Goal: Information Seeking & Learning: Check status

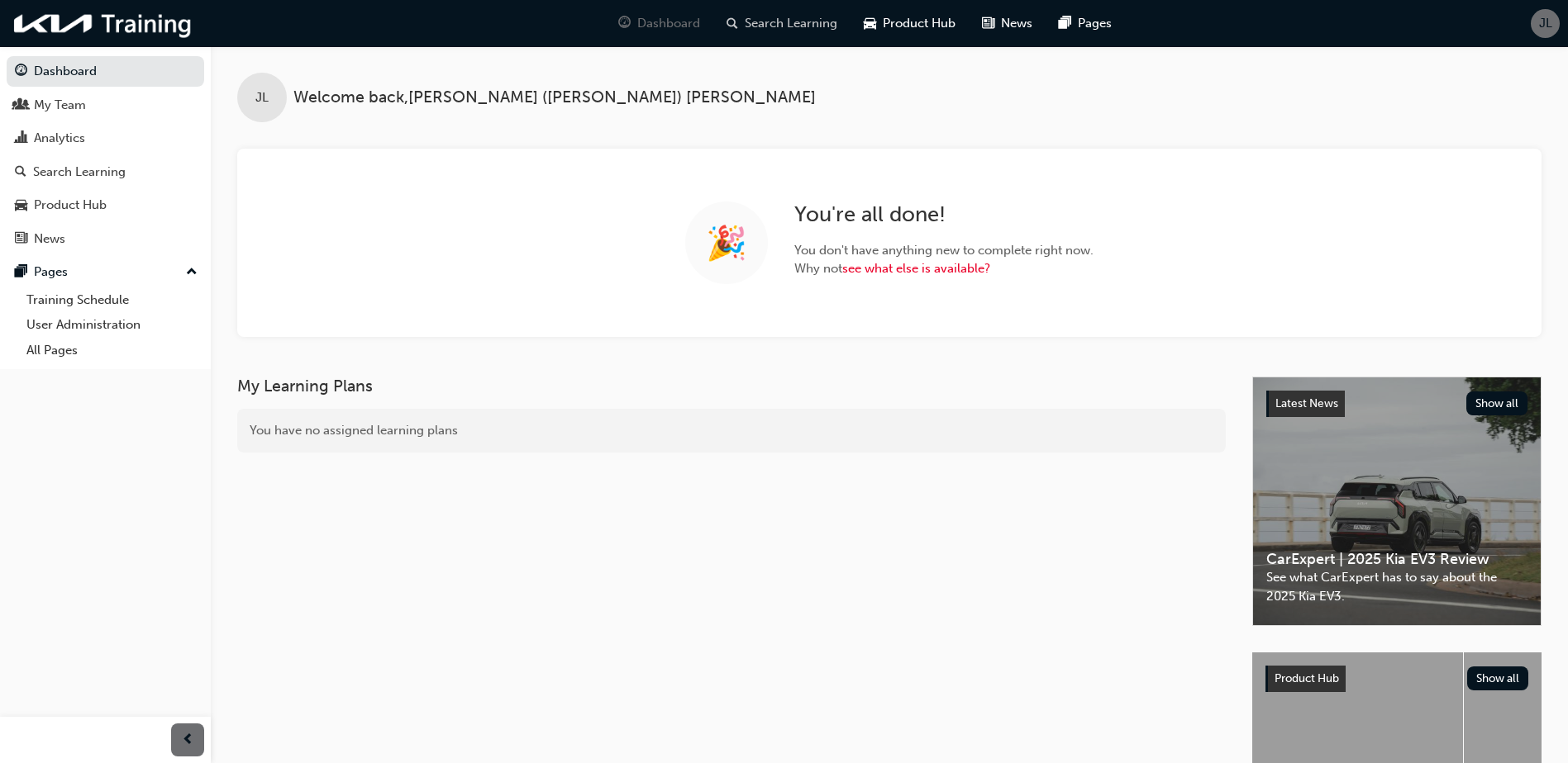
click at [787, 27] on span "Search Learning" at bounding box center [790, 23] width 92 height 19
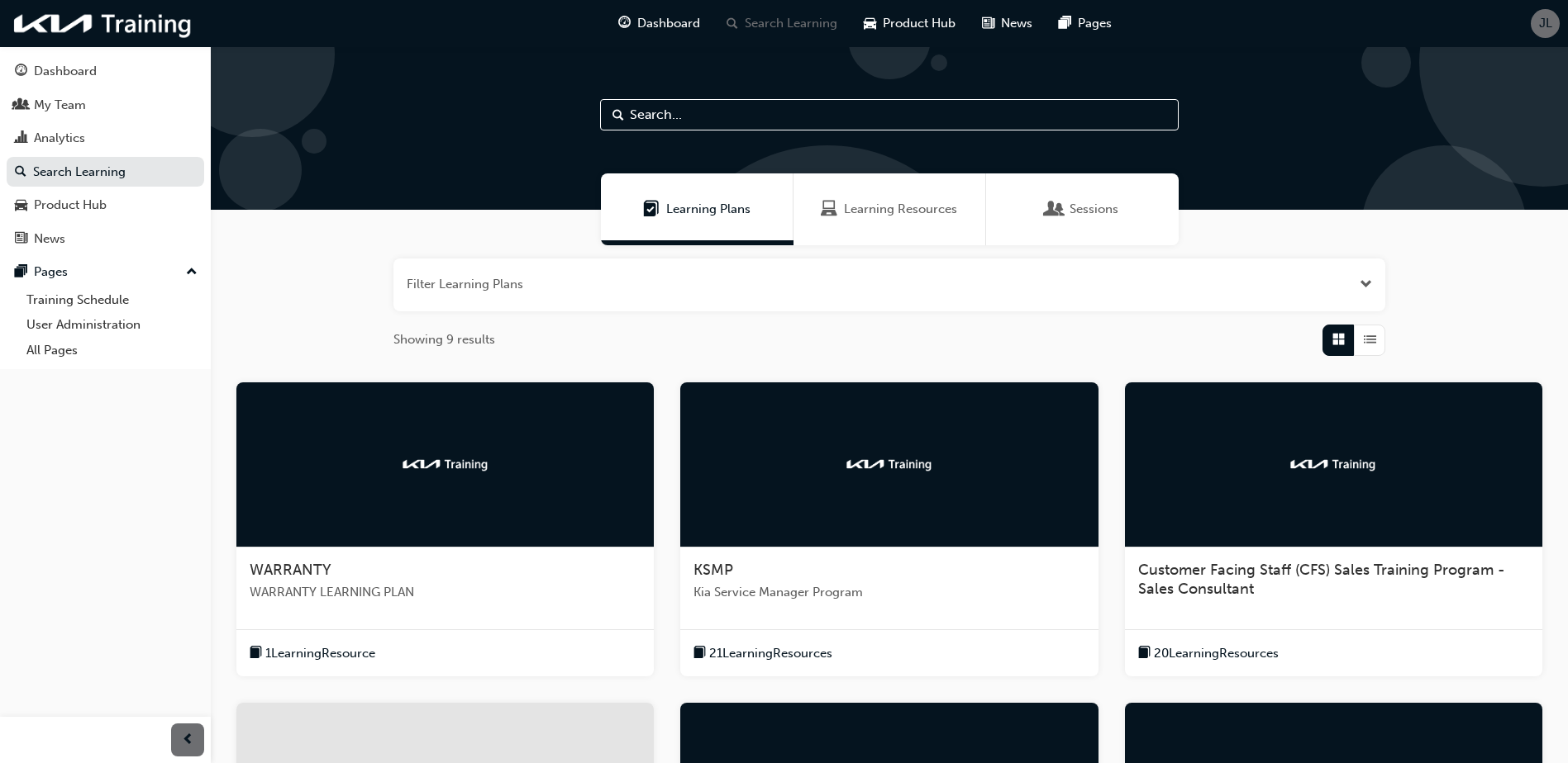
click at [740, 119] on input "text" at bounding box center [889, 115] width 579 height 31
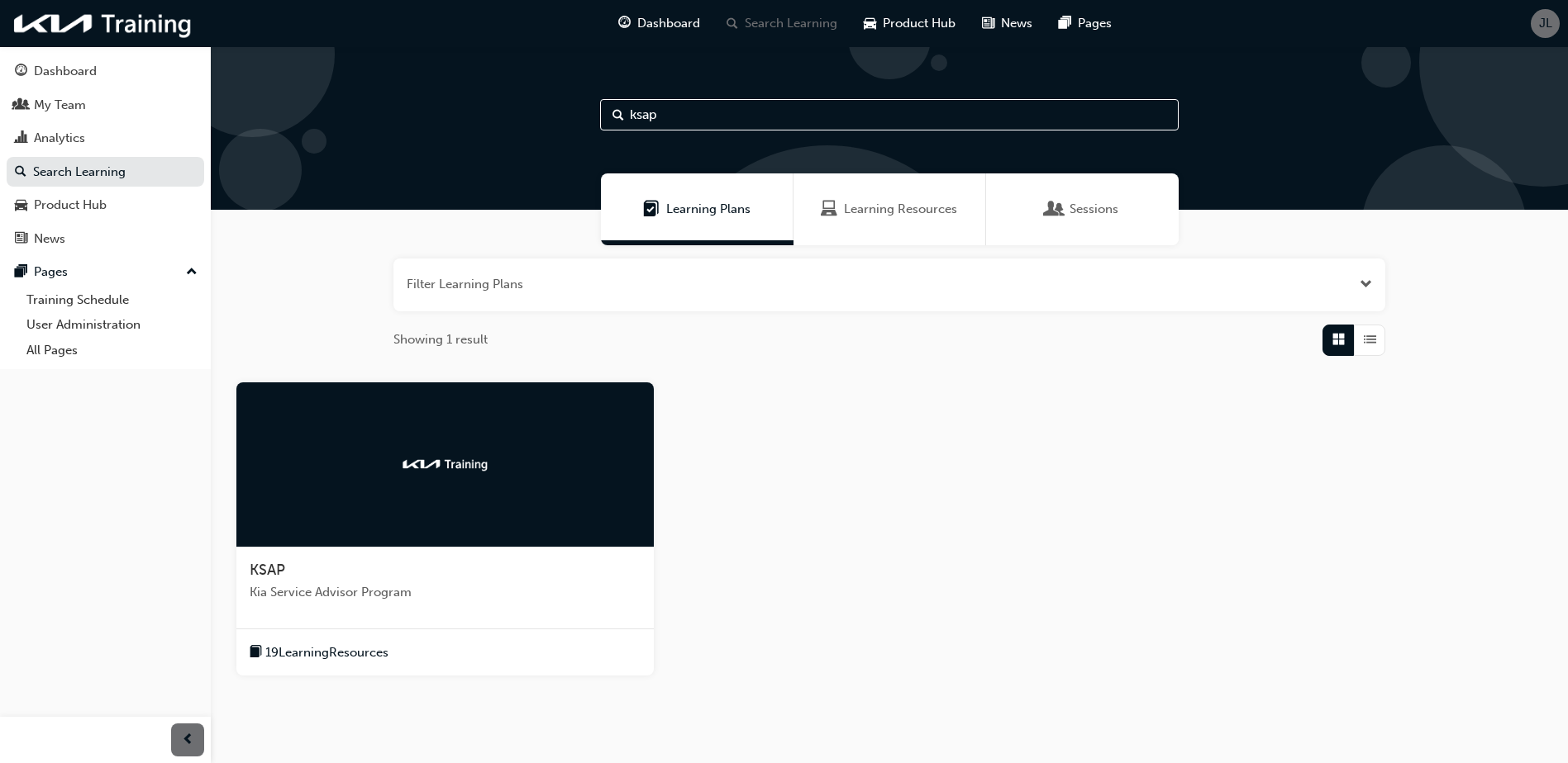
type input "ksap"
click at [405, 567] on div "KSAP" at bounding box center [445, 571] width 391 height 20
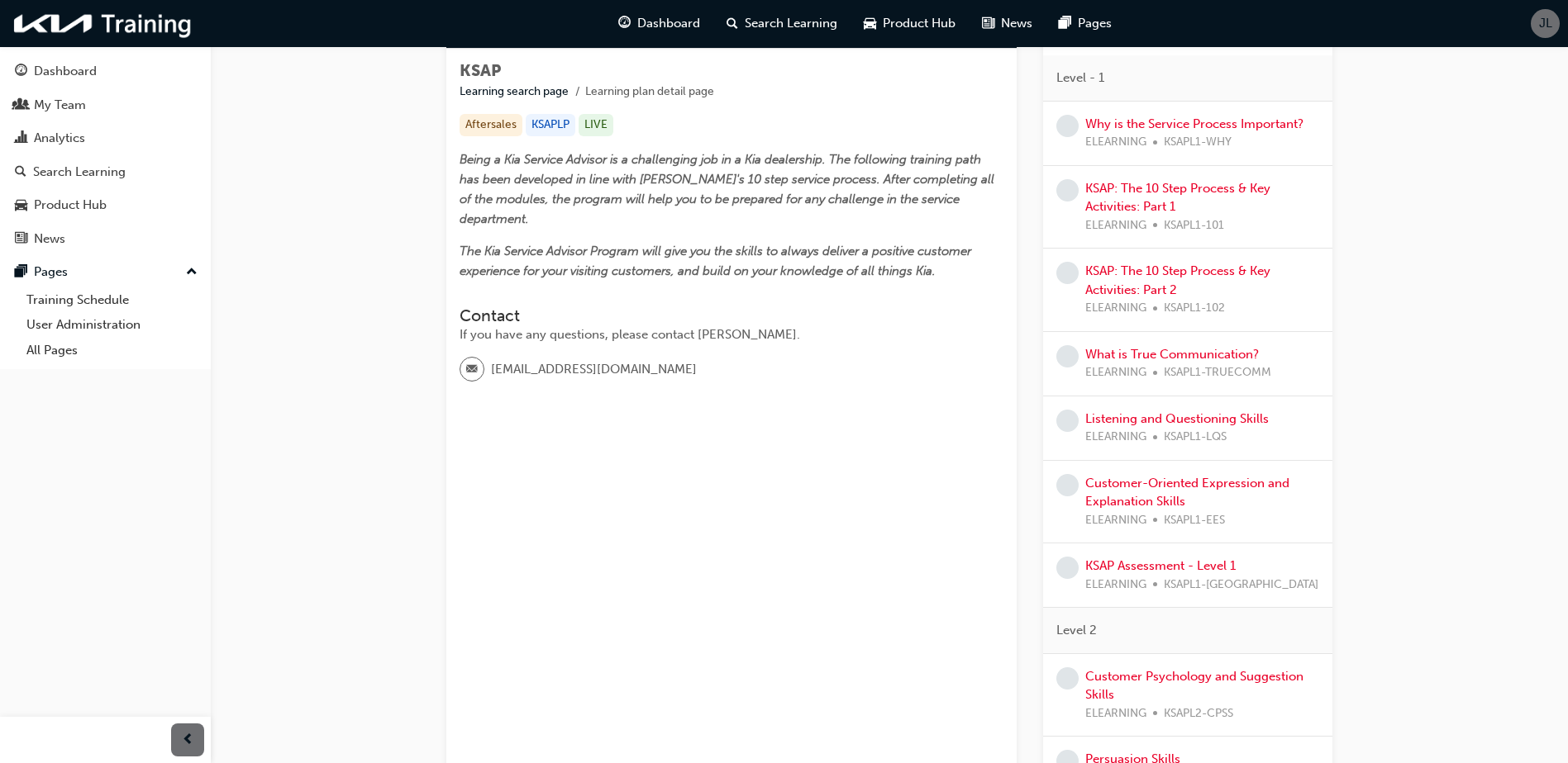
scroll to position [247, 0]
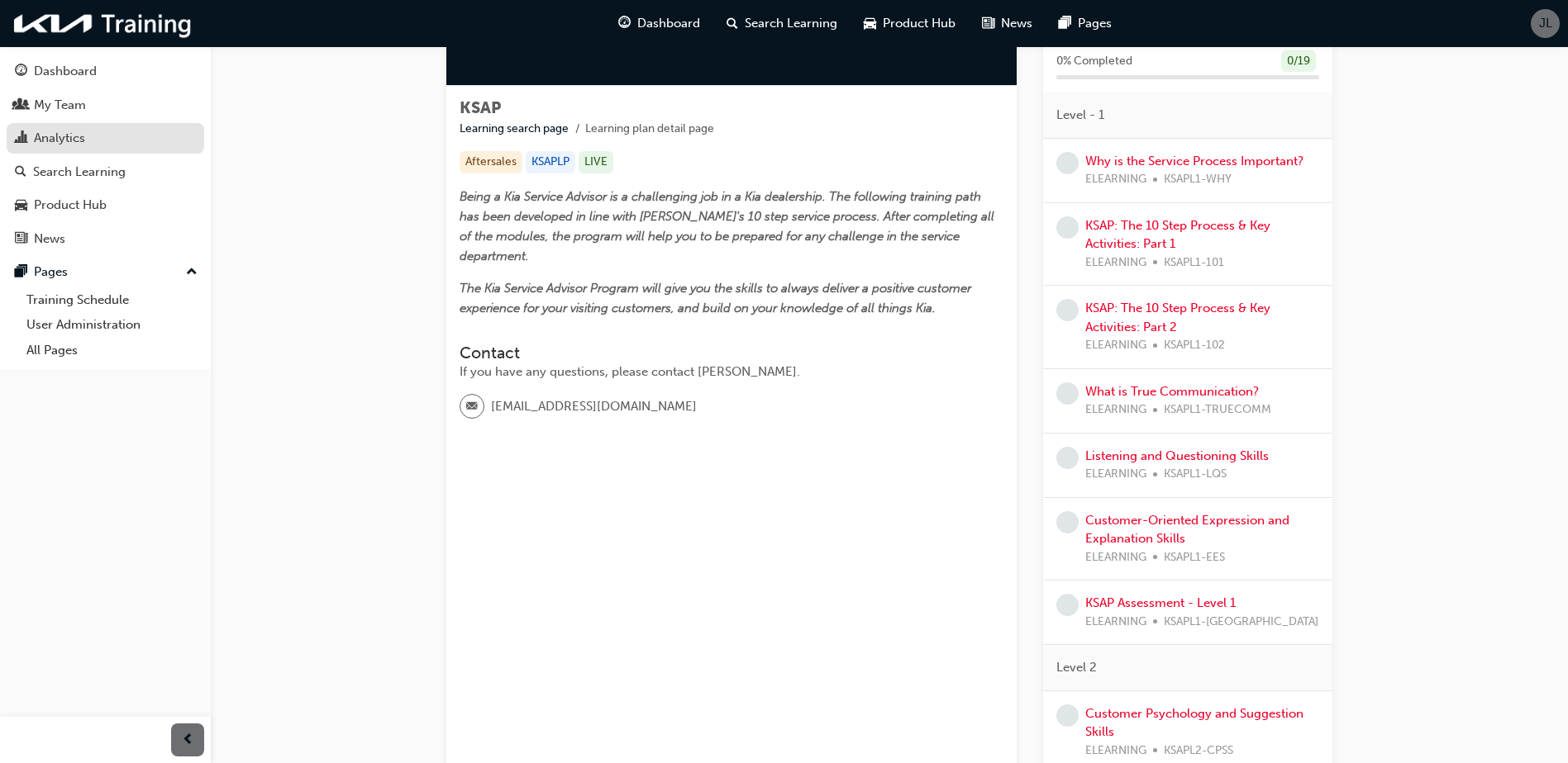
click at [98, 134] on div "Analytics" at bounding box center [106, 138] width 181 height 21
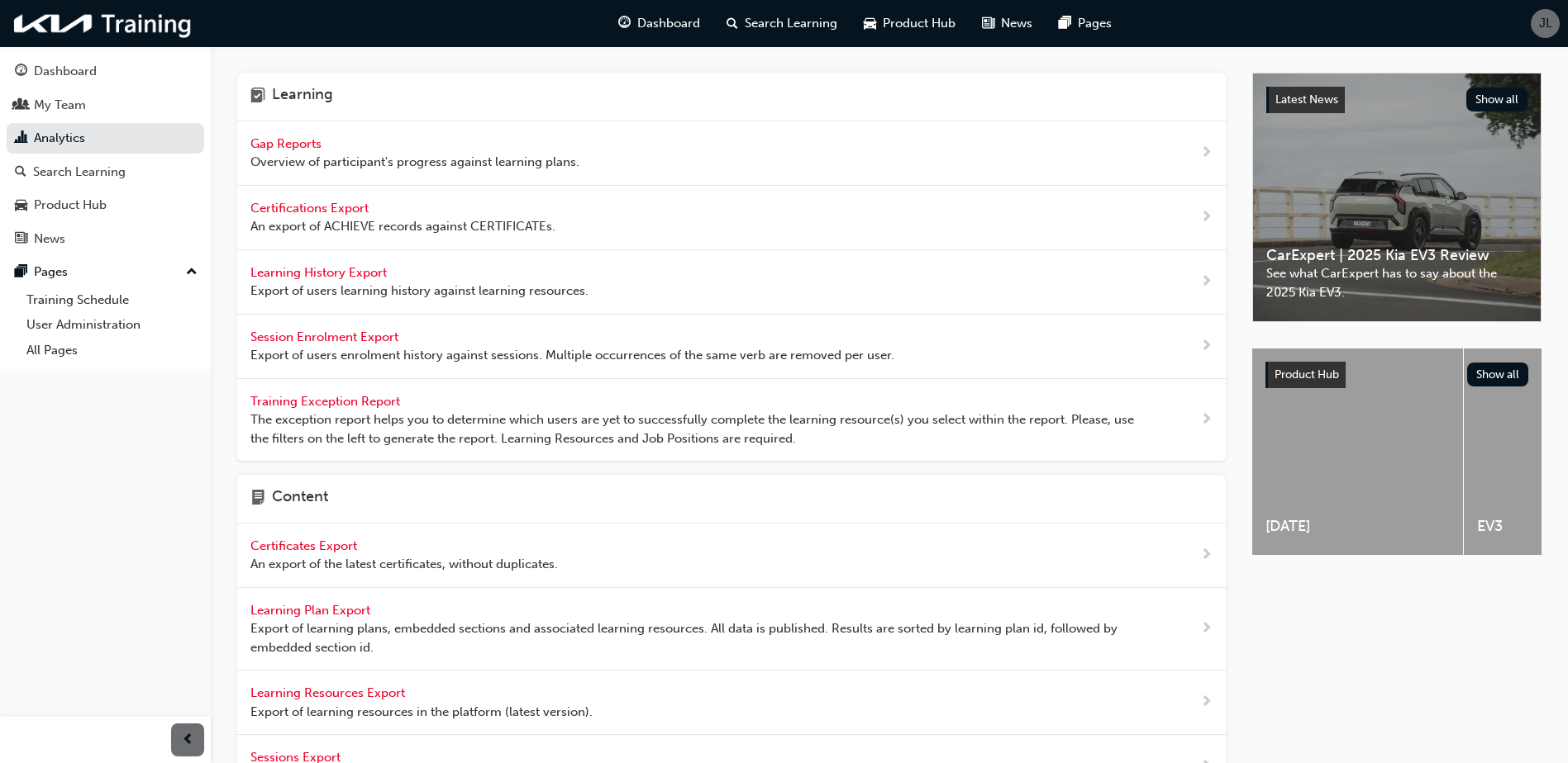
click at [358, 153] on span "Overview of participant's progress against learning plans." at bounding box center [414, 161] width 329 height 19
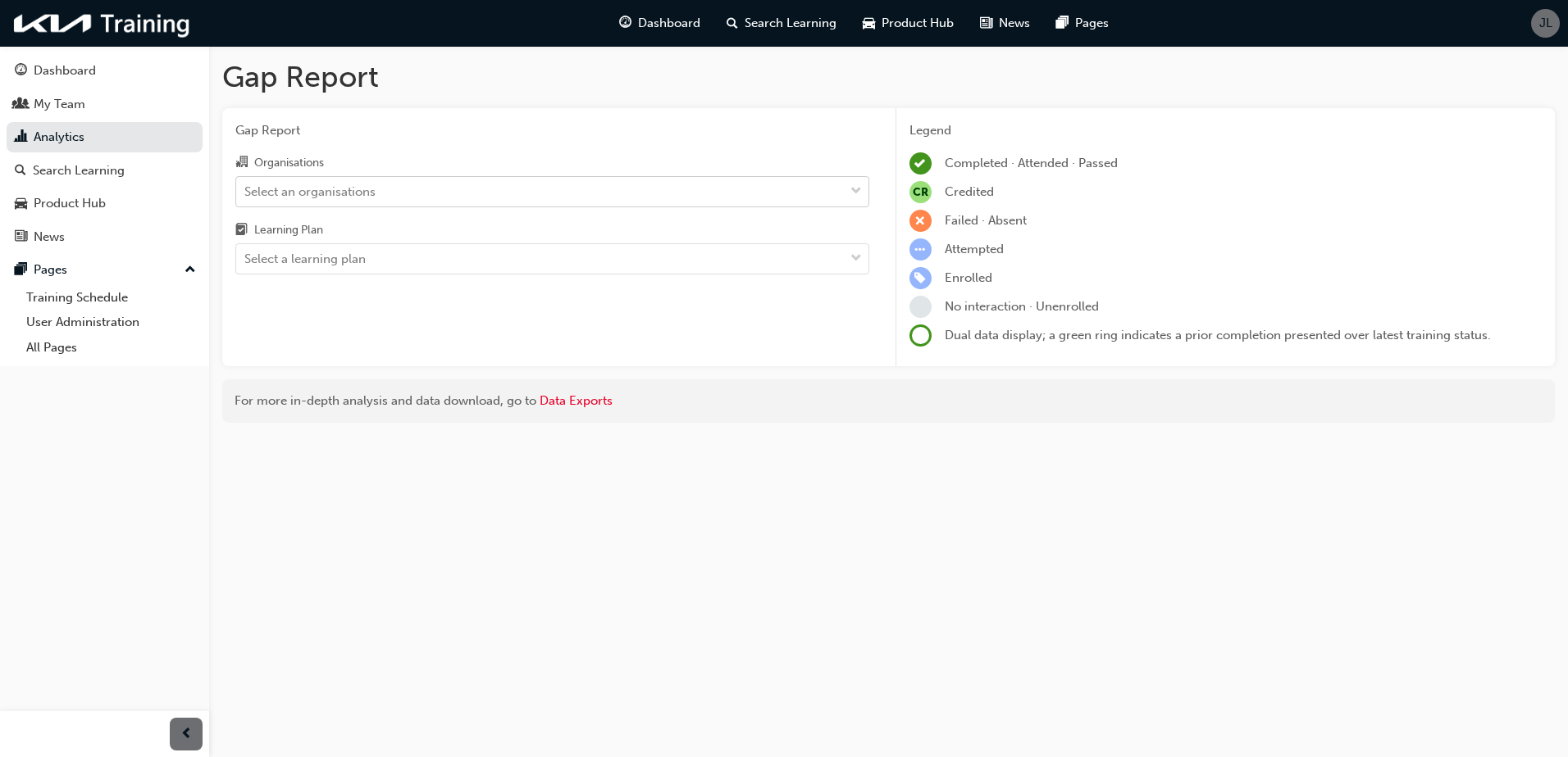
click at [355, 192] on div "Select an organisations" at bounding box center [310, 191] width 131 height 19
click at [246, 192] on input "Organisations Select an organisations" at bounding box center [246, 190] width 2 height 14
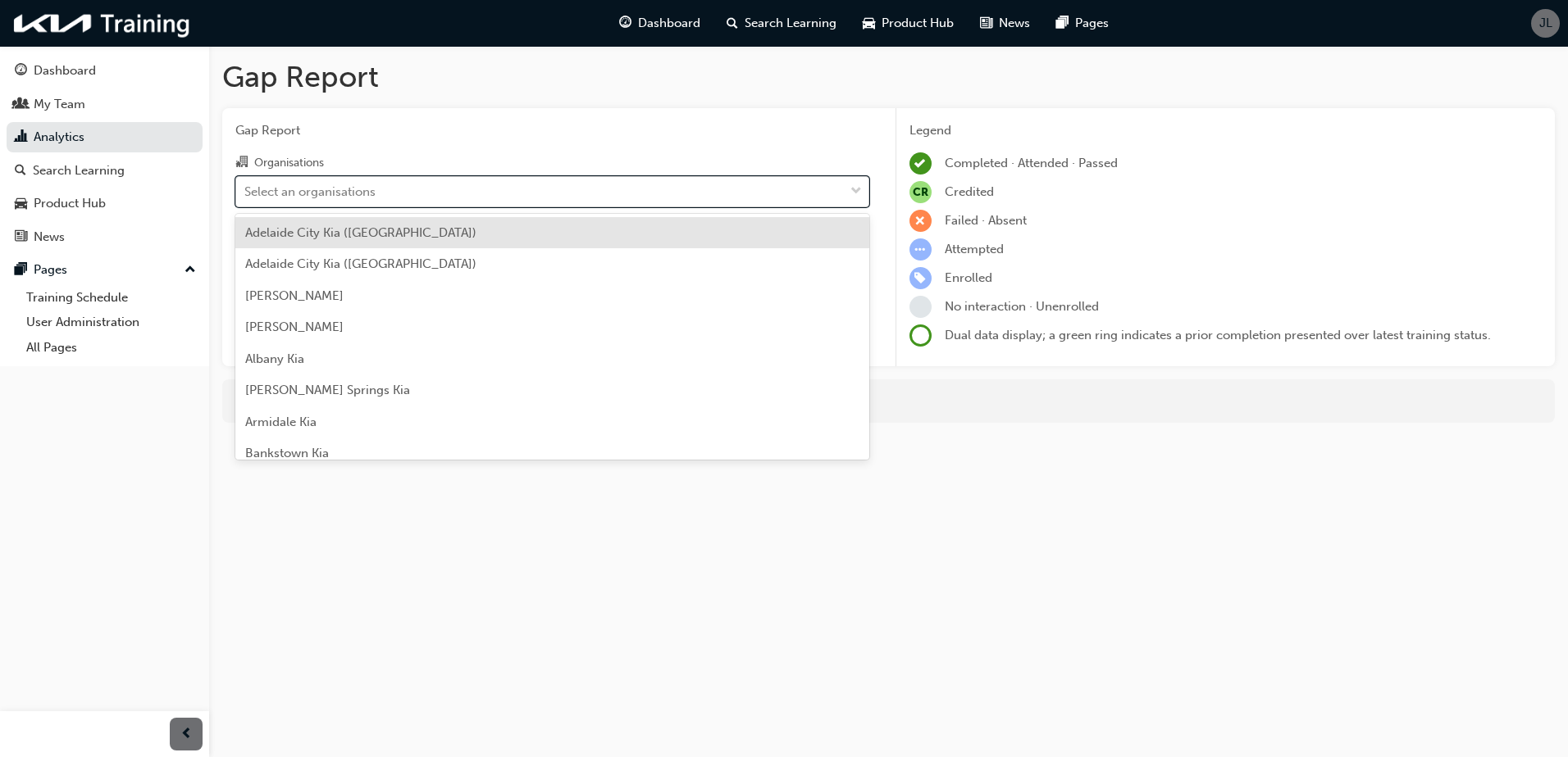
click at [355, 192] on div "Select an organisations" at bounding box center [310, 191] width 131 height 19
click at [246, 192] on input "Organisations option [GEOGRAPHIC_DATA] ([GEOGRAPHIC_DATA]) focused, 1 of 158. 1…" at bounding box center [246, 190] width 2 height 14
click at [562, 181] on div "Select an organisations" at bounding box center [539, 191] width 608 height 28
click at [246, 183] on input "Organisations option [GEOGRAPHIC_DATA] ([GEOGRAPHIC_DATA]) focused, 1 of 158. 1…" at bounding box center [246, 190] width 2 height 14
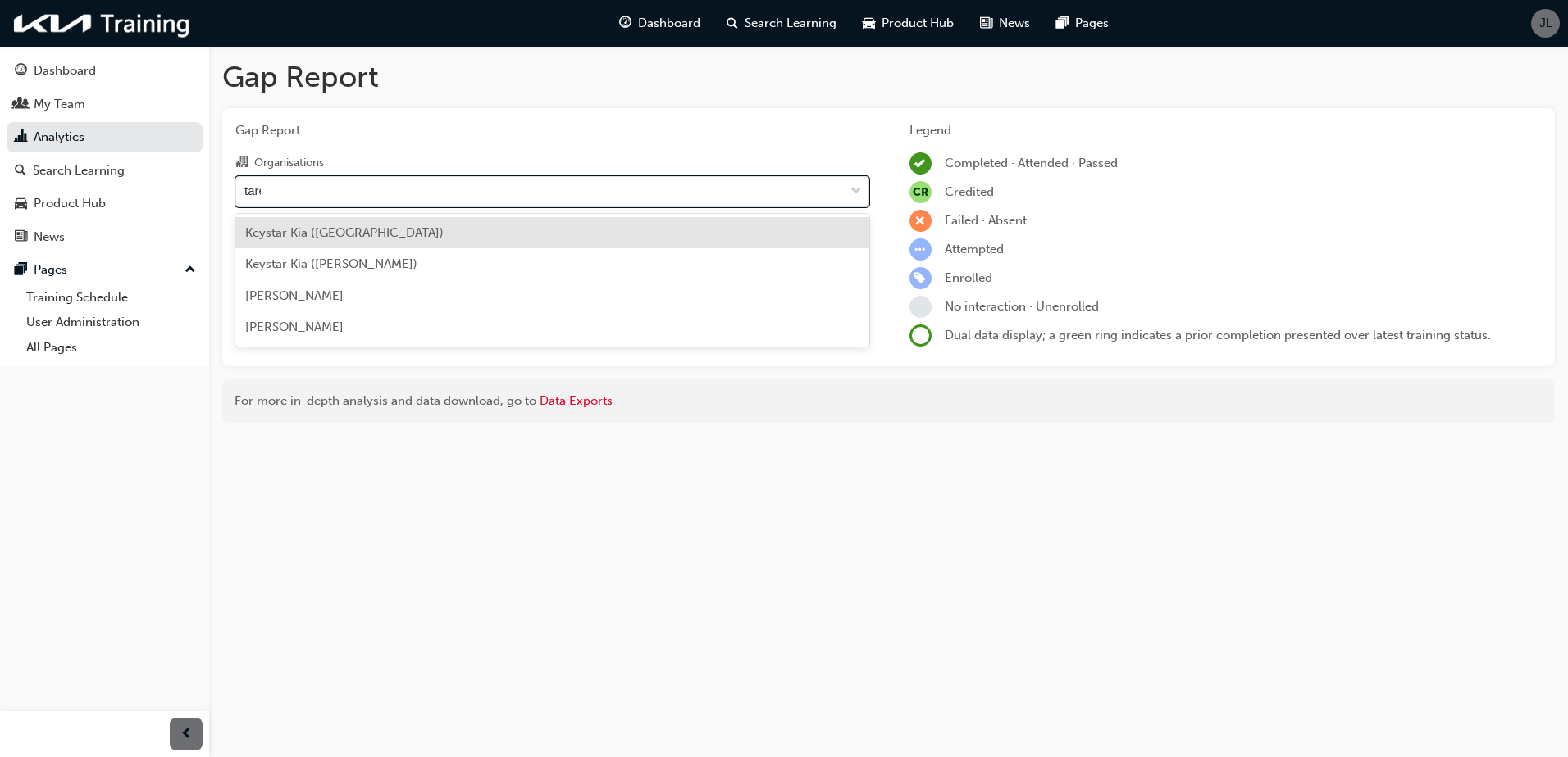
type input "taree"
click at [509, 232] on div "[PERSON_NAME]" at bounding box center [552, 233] width 634 height 32
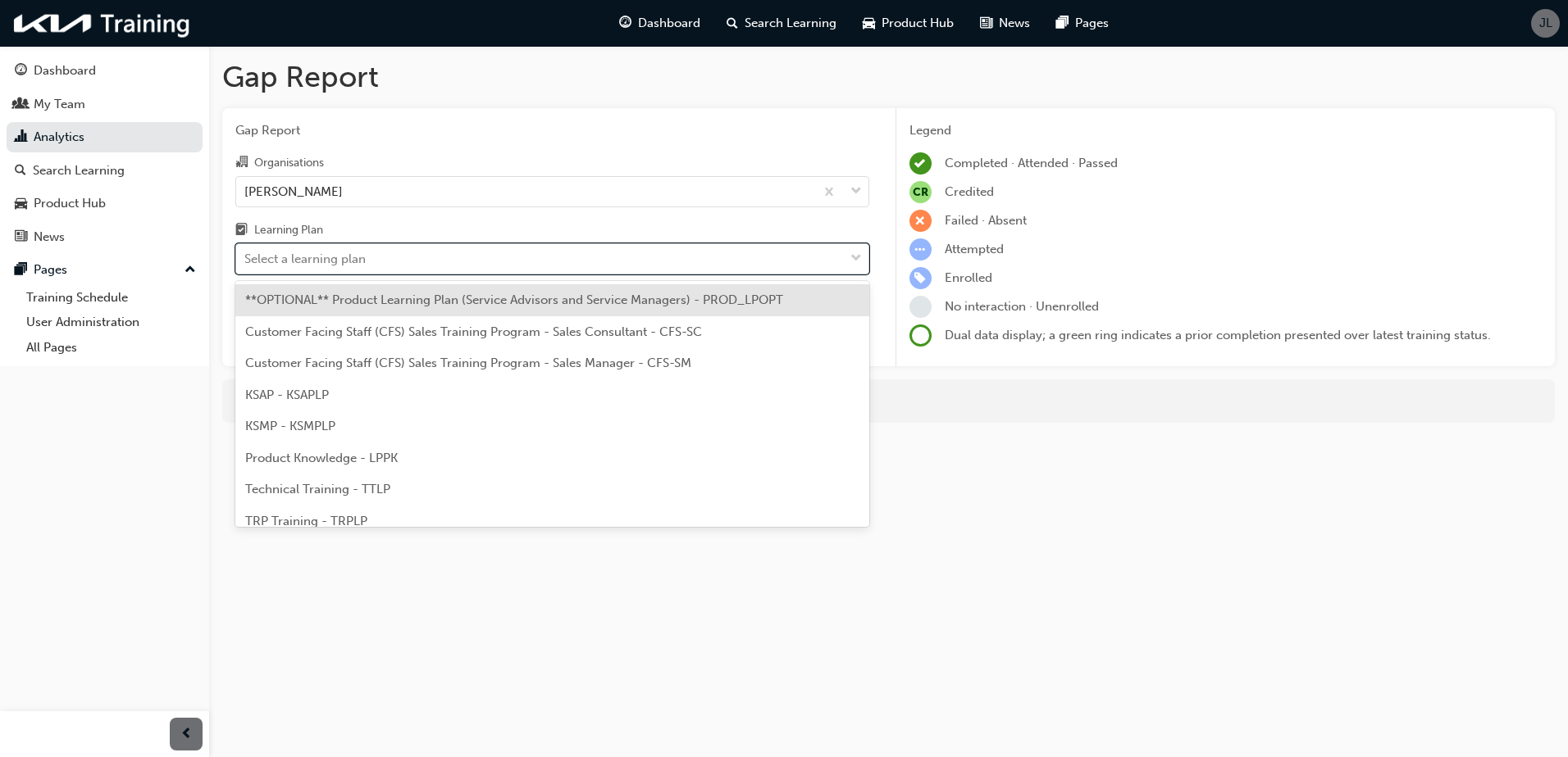
click at [507, 264] on div "Select a learning plan" at bounding box center [539, 259] width 608 height 28
click at [246, 264] on input "Learning Plan option **OPTIONAL** Product Learning Plan (Service Advisors and S…" at bounding box center [246, 259] width 2 height 14
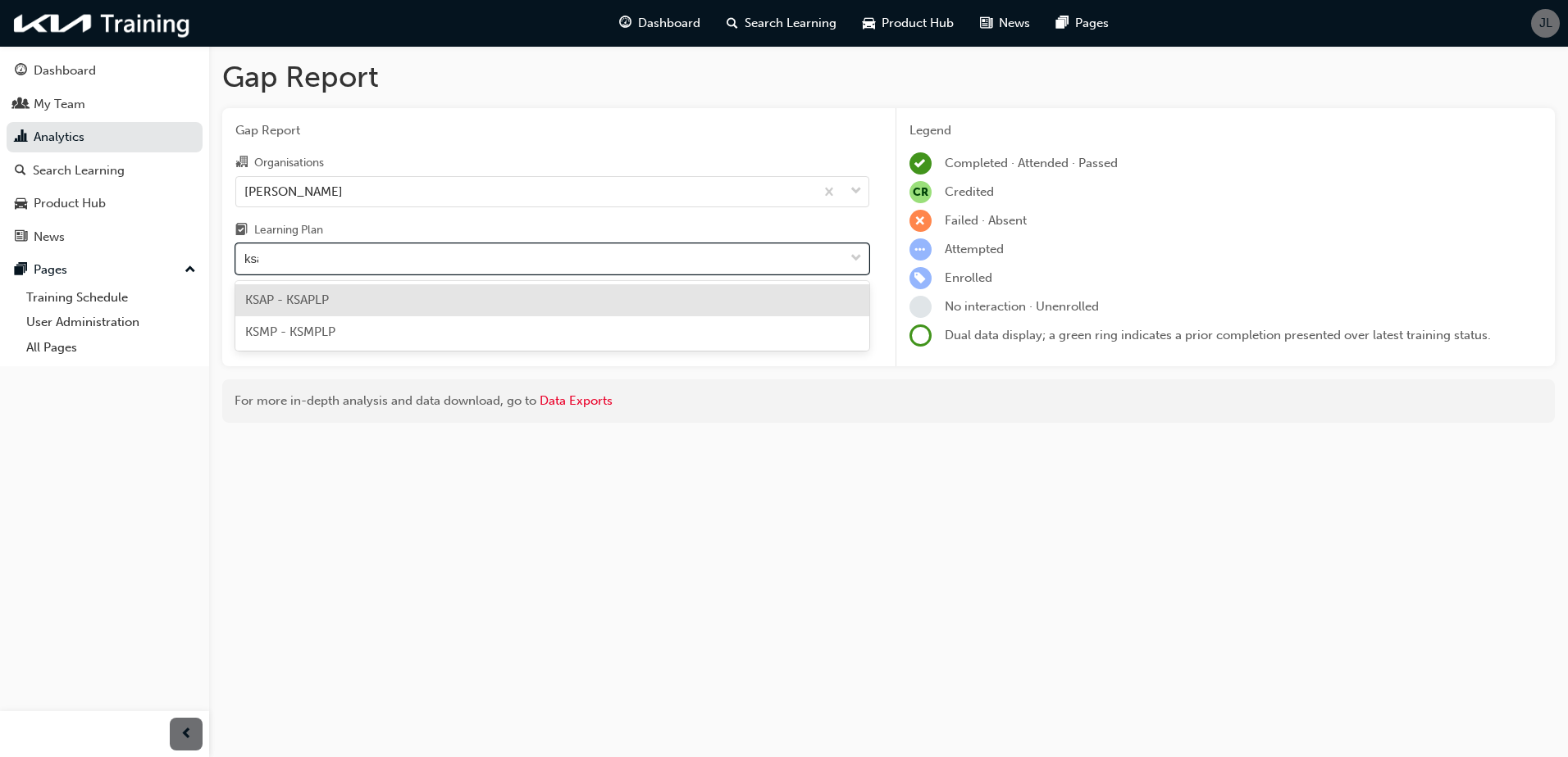
type input "ksap"
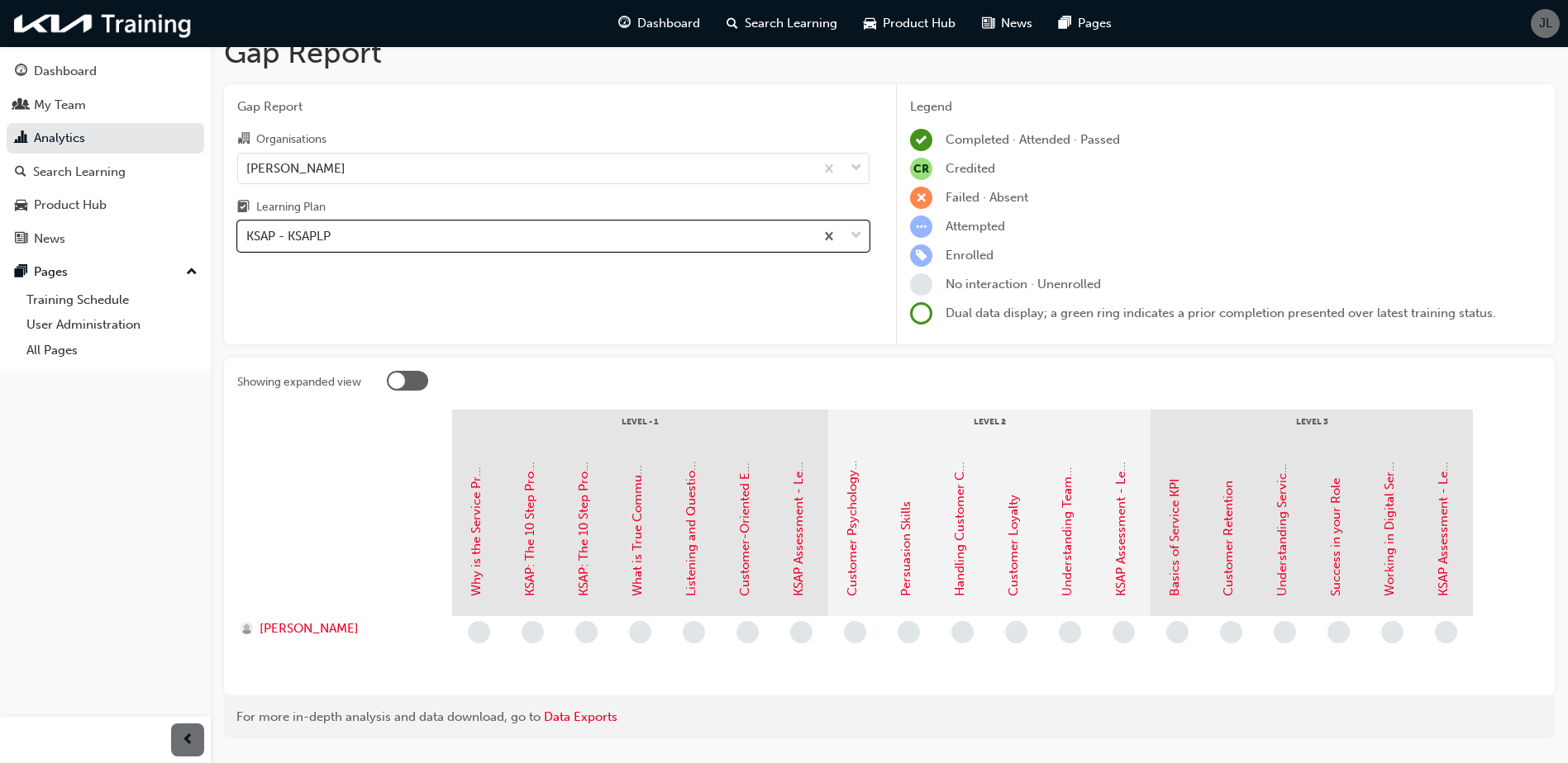
scroll to position [68, 0]
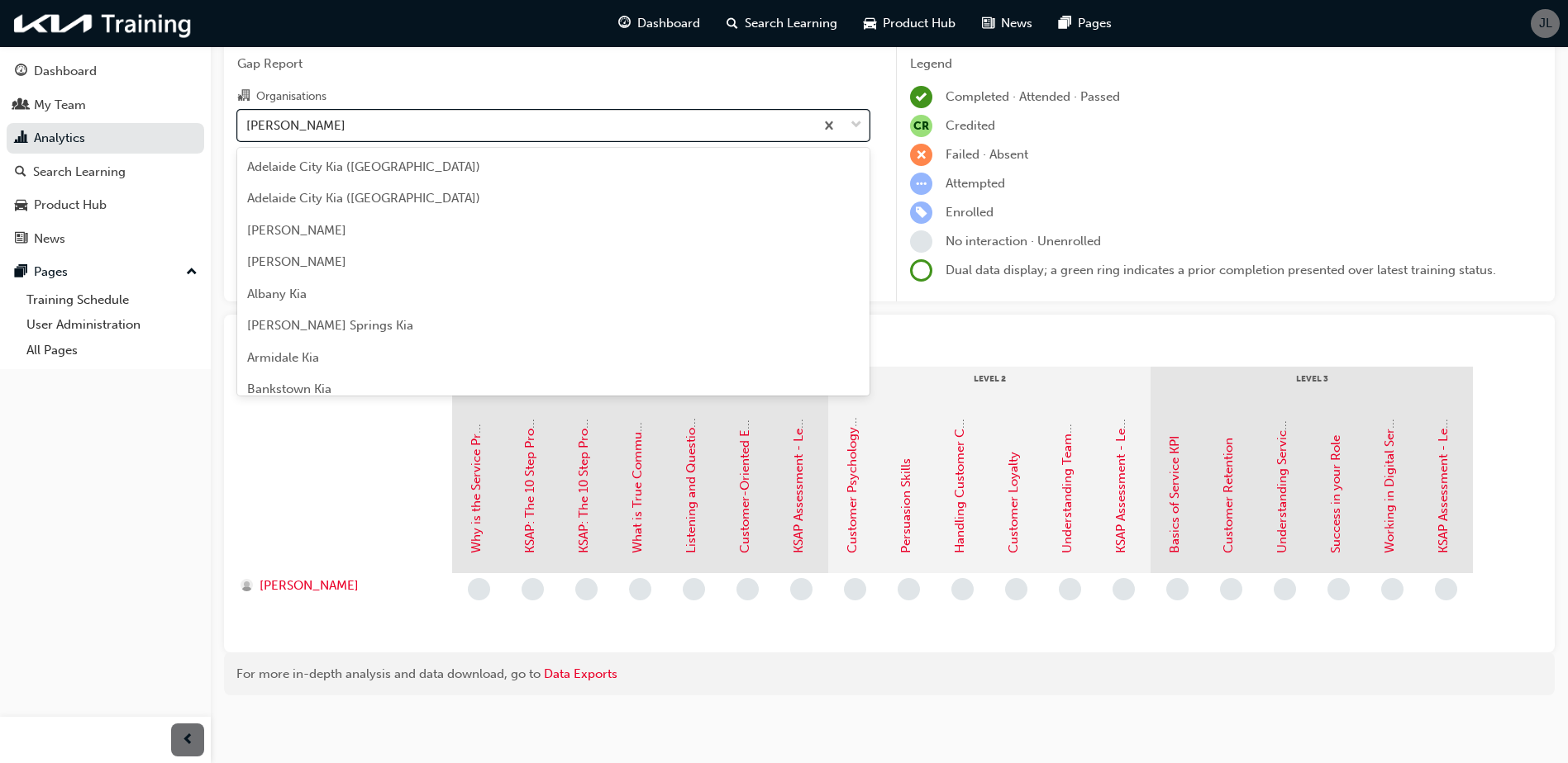
click at [367, 118] on div "[PERSON_NAME]" at bounding box center [526, 125] width 576 height 29
click at [248, 118] on input "Organisations option [PERSON_NAME], selected. option [PERSON_NAME] focused, 139…" at bounding box center [248, 125] width 2 height 14
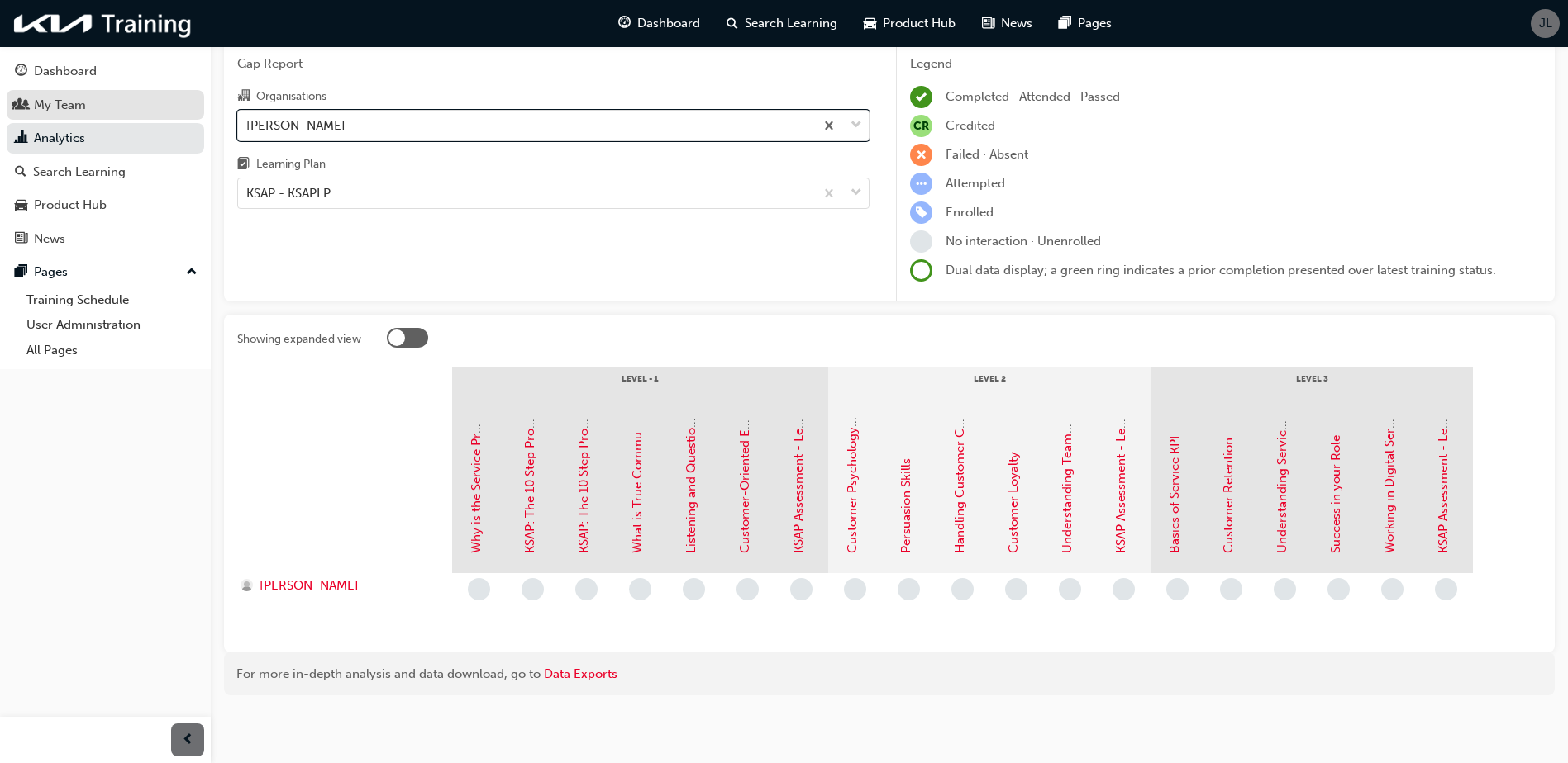
drag, startPoint x: 344, startPoint y: 119, endPoint x: 189, endPoint y: 114, distance: 155.1
click at [189, 114] on div "Dashboard My Team Analytics Search Learning Product Hub News Pages Pages Traini…" at bounding box center [784, 347] width 1568 height 831
type input "a"
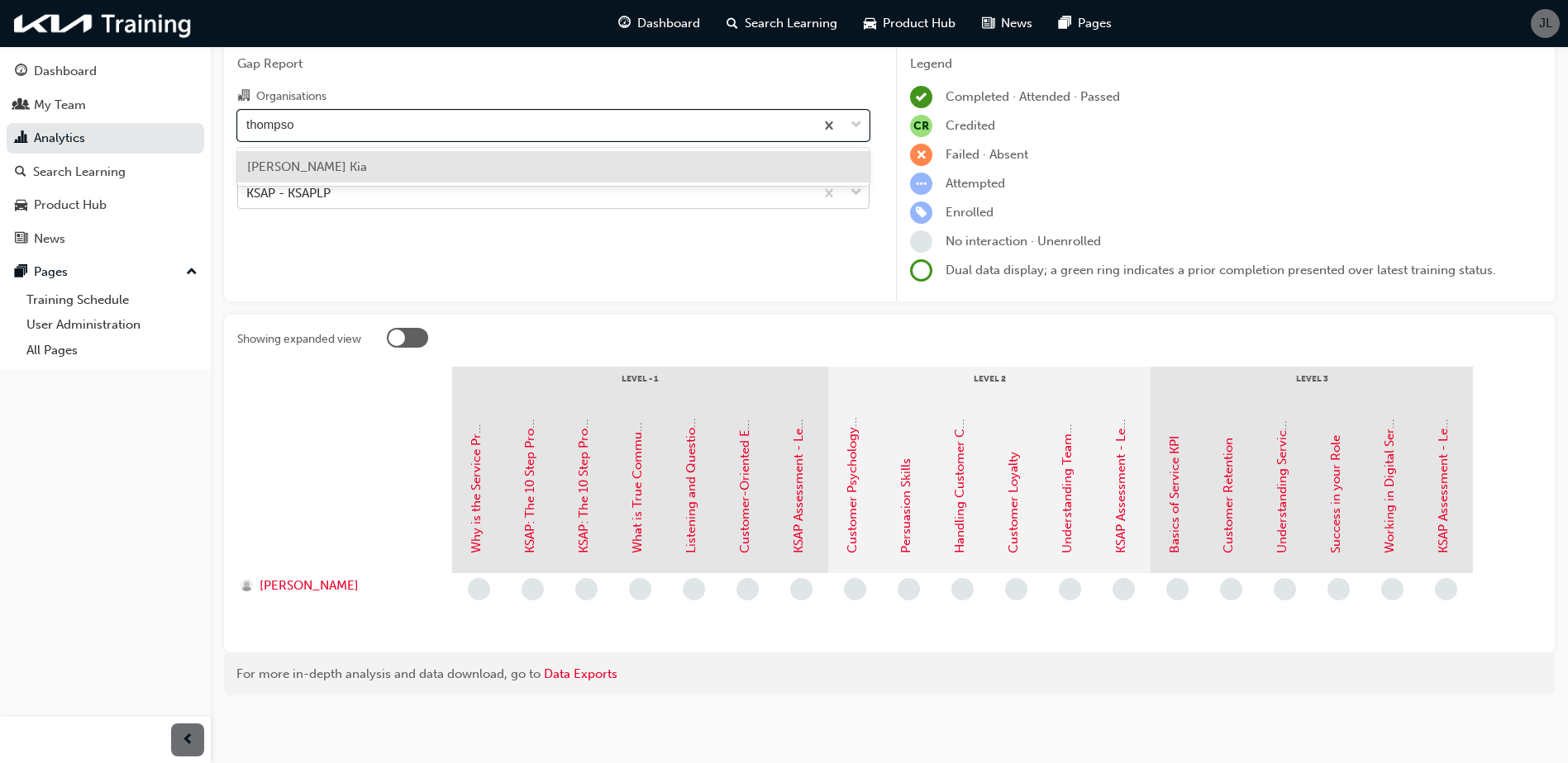
type input "[PERSON_NAME]"
click at [541, 169] on div "[PERSON_NAME] Kia" at bounding box center [553, 168] width 632 height 32
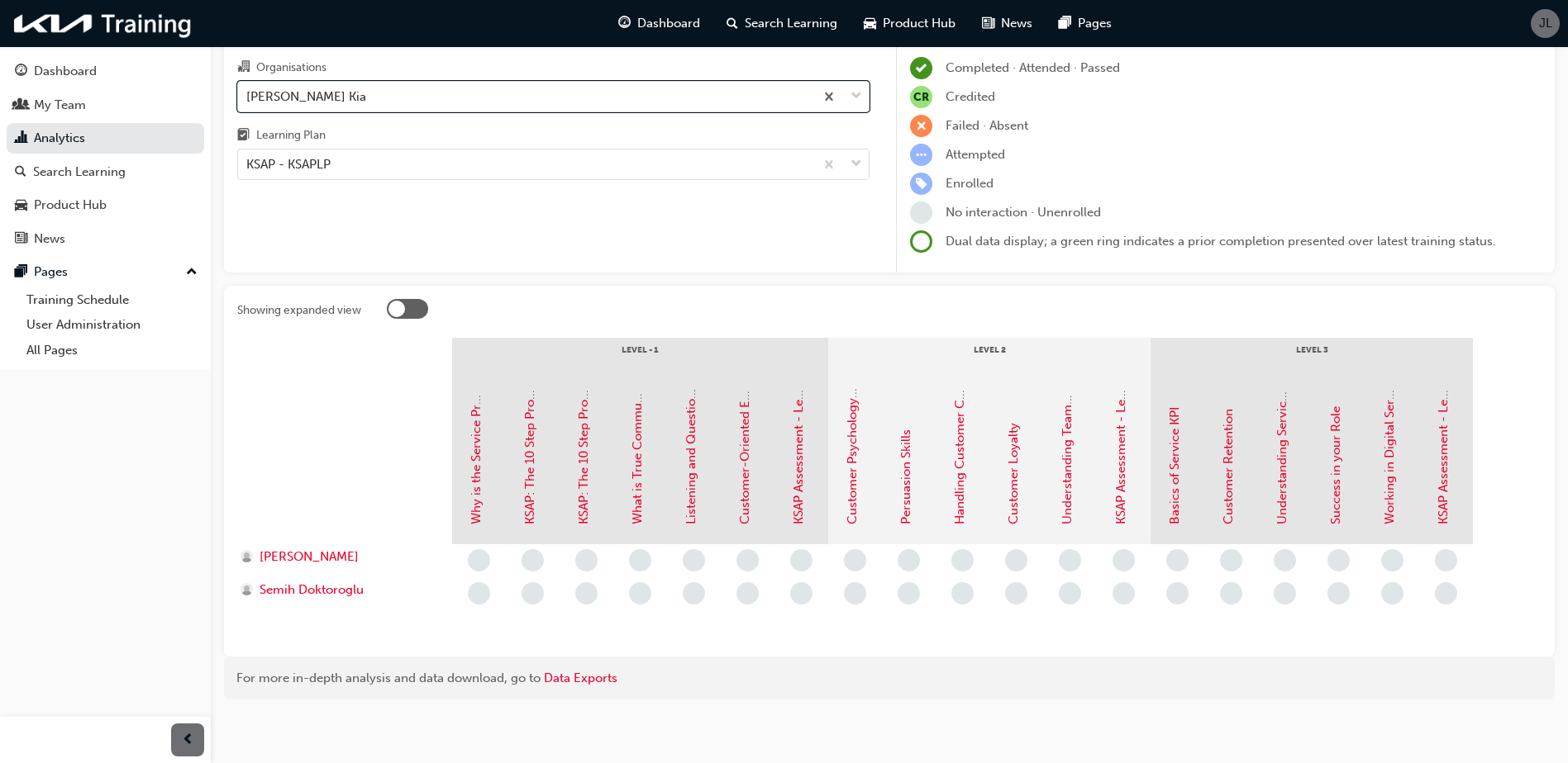
scroll to position [100, 0]
click at [416, 299] on div at bounding box center [407, 305] width 41 height 20
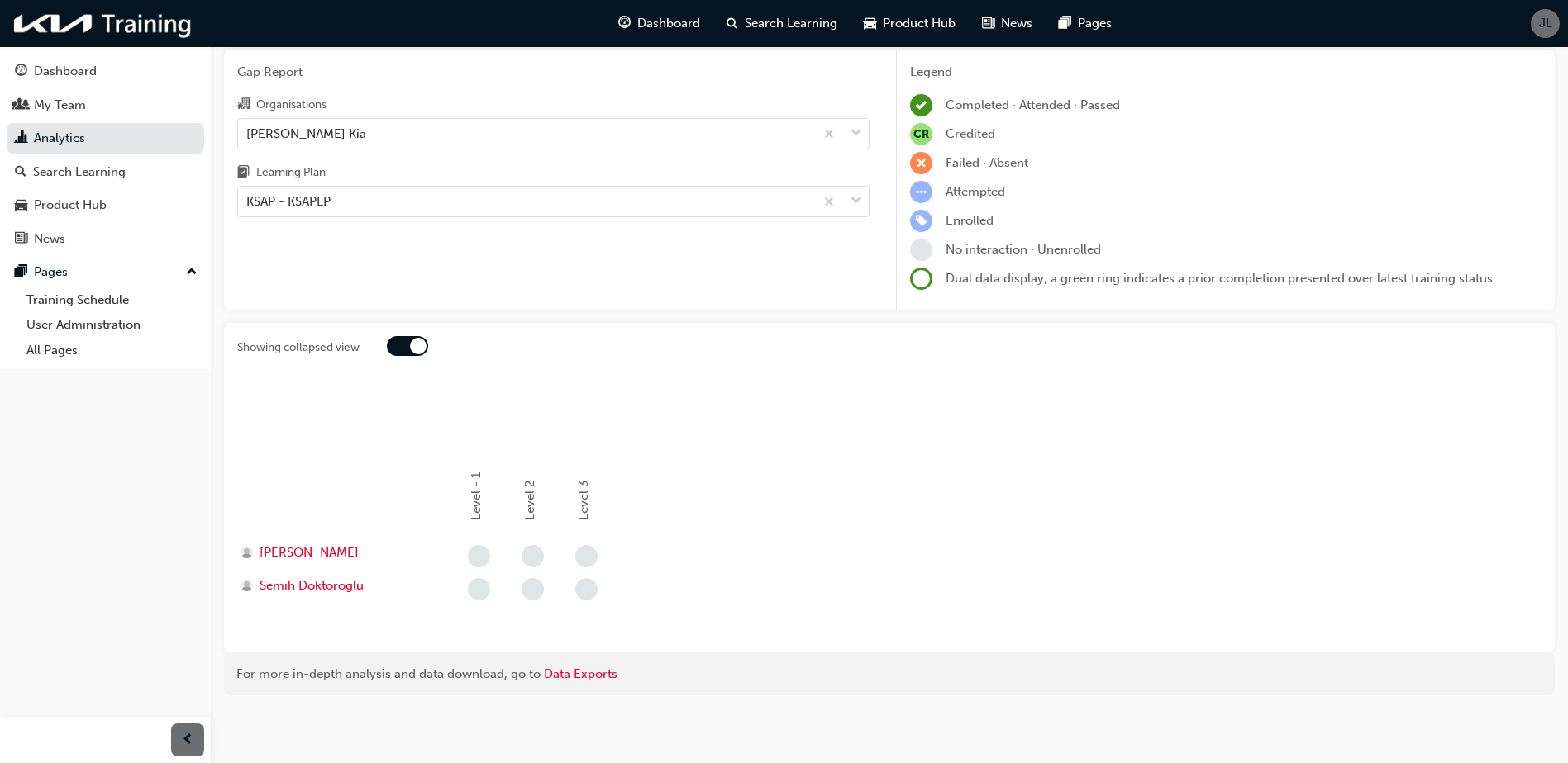
click at [413, 340] on div at bounding box center [418, 346] width 16 height 16
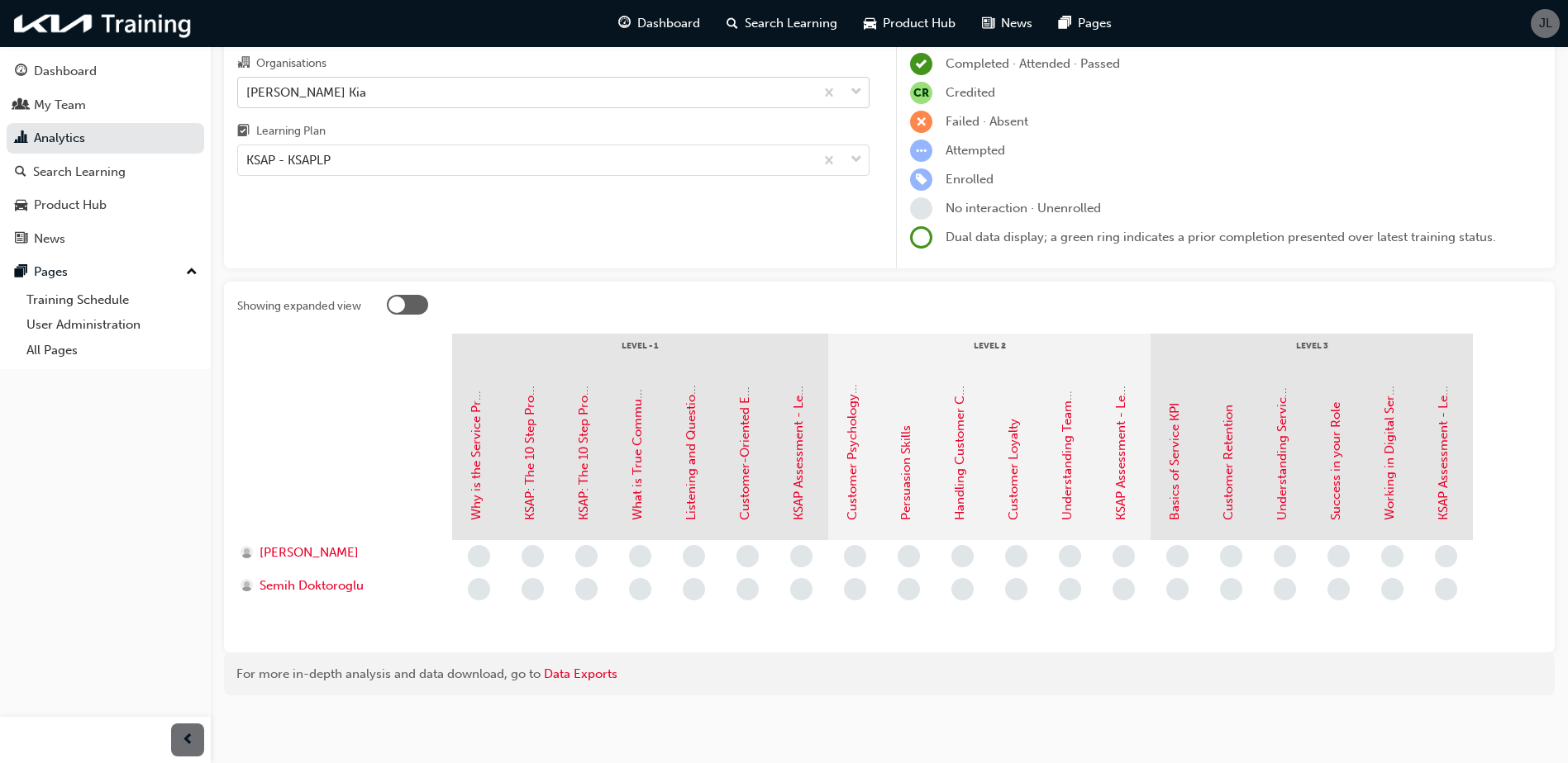
click at [436, 90] on div "[PERSON_NAME] Kia" at bounding box center [526, 92] width 576 height 29
click at [248, 90] on input "Organisations [PERSON_NAME] Kia" at bounding box center [248, 91] width 2 height 14
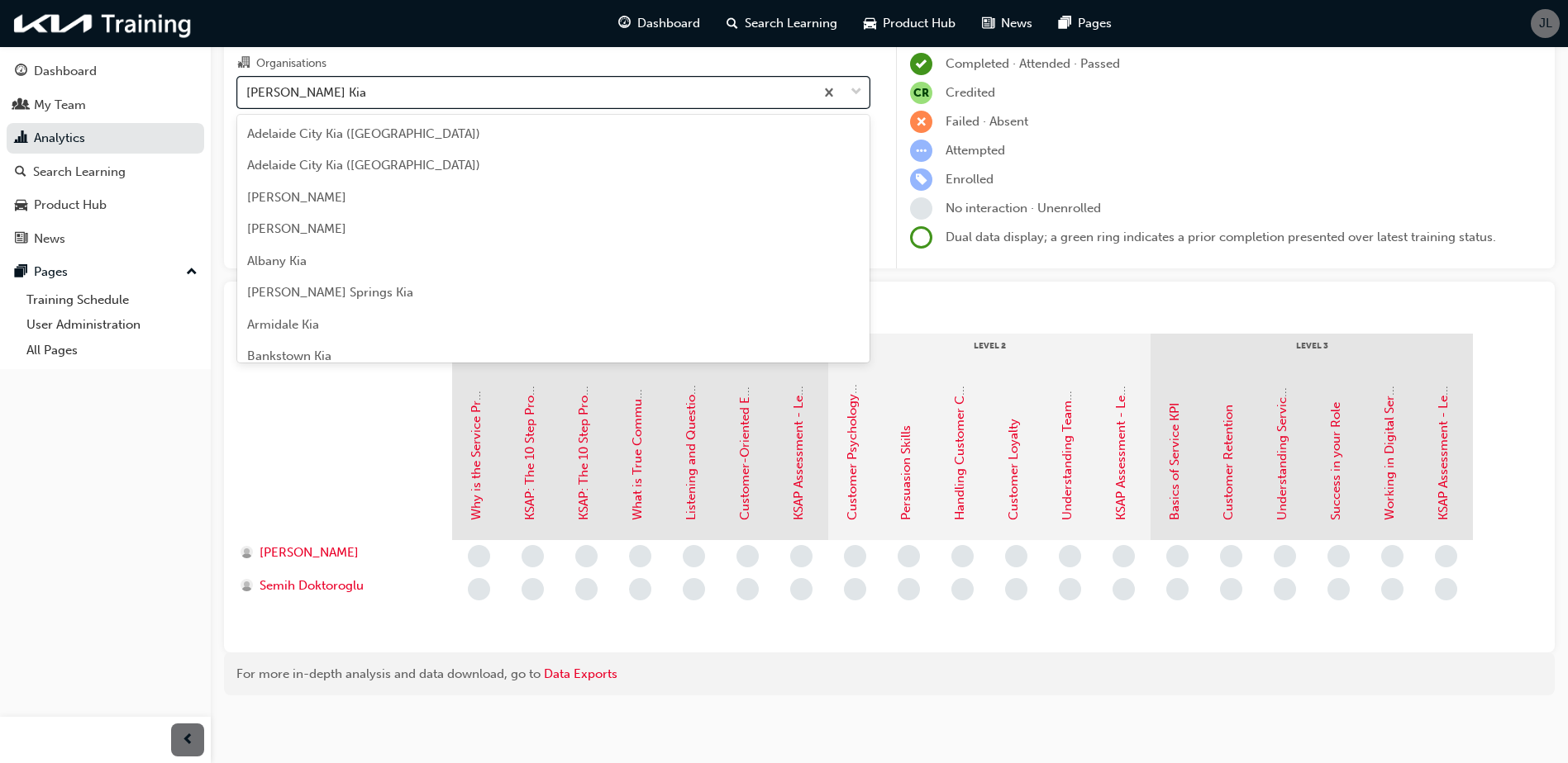
scroll to position [4283, 0]
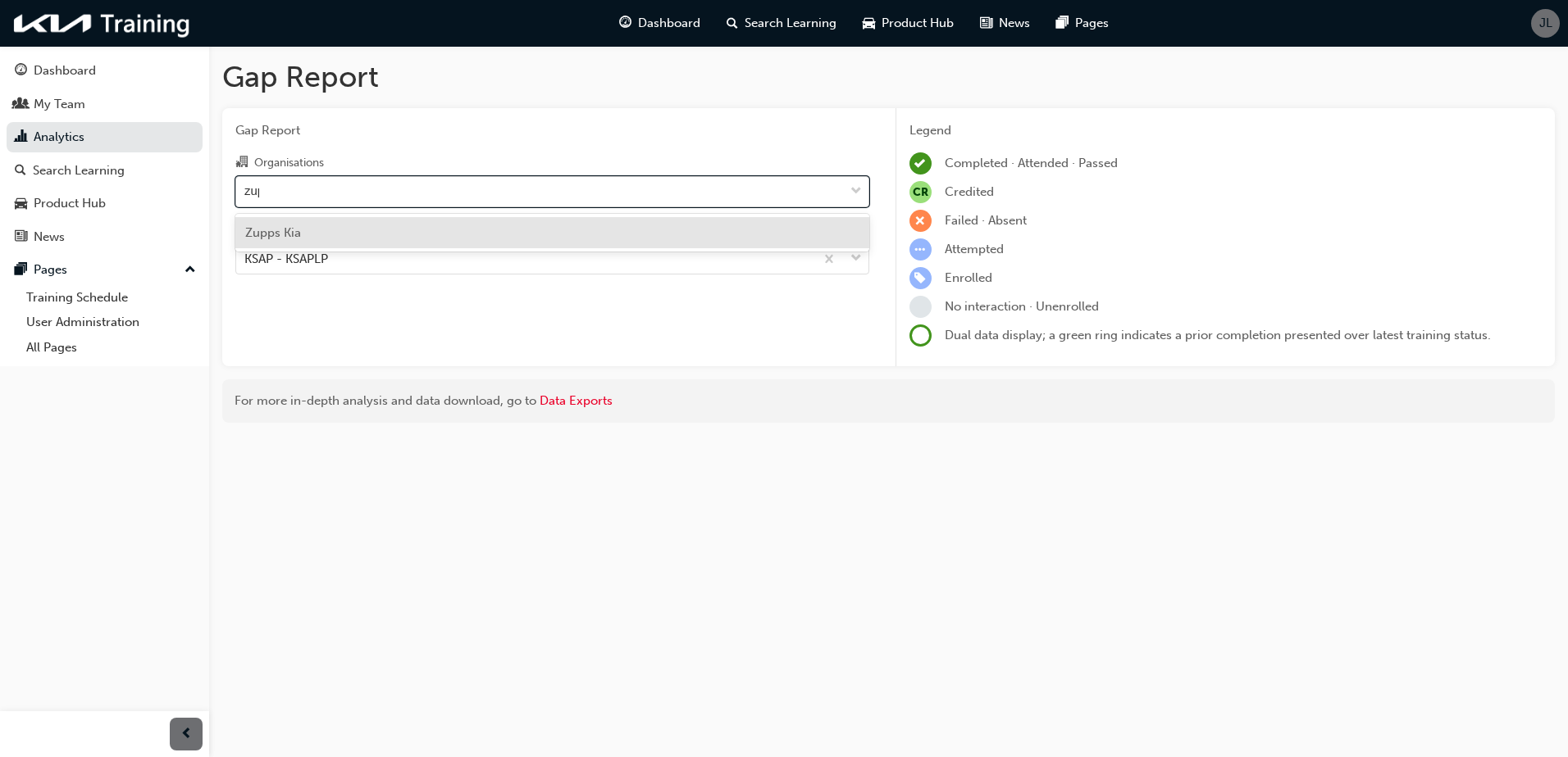
type input "[PERSON_NAME]"
click at [412, 234] on div "Zupps Kia" at bounding box center [552, 233] width 634 height 32
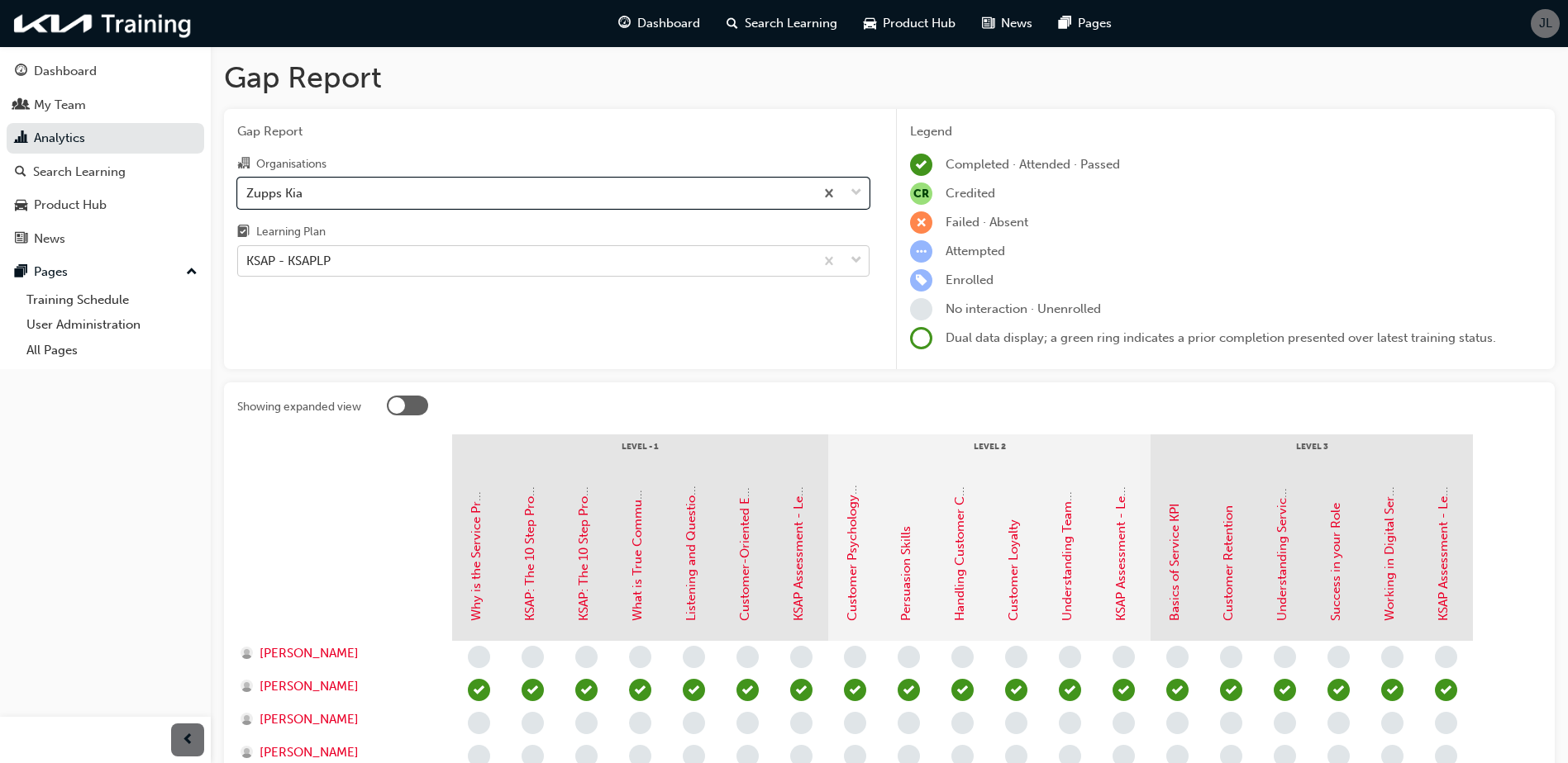
click at [419, 259] on div "KSAP - KSAPLP" at bounding box center [526, 261] width 576 height 29
click at [248, 259] on input "Learning Plan KSAP - KSAPLP" at bounding box center [248, 261] width 2 height 14
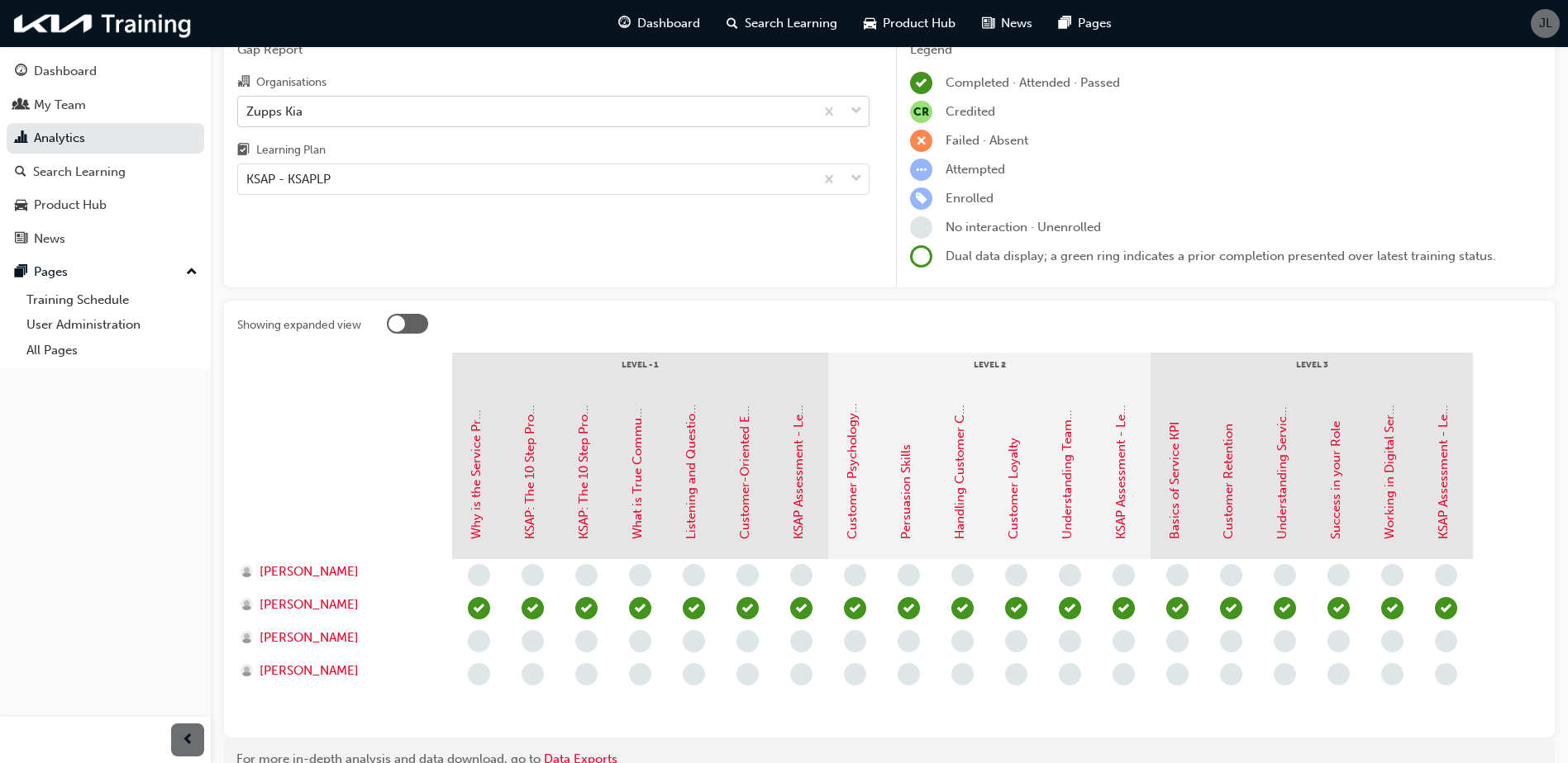
scroll to position [82, 0]
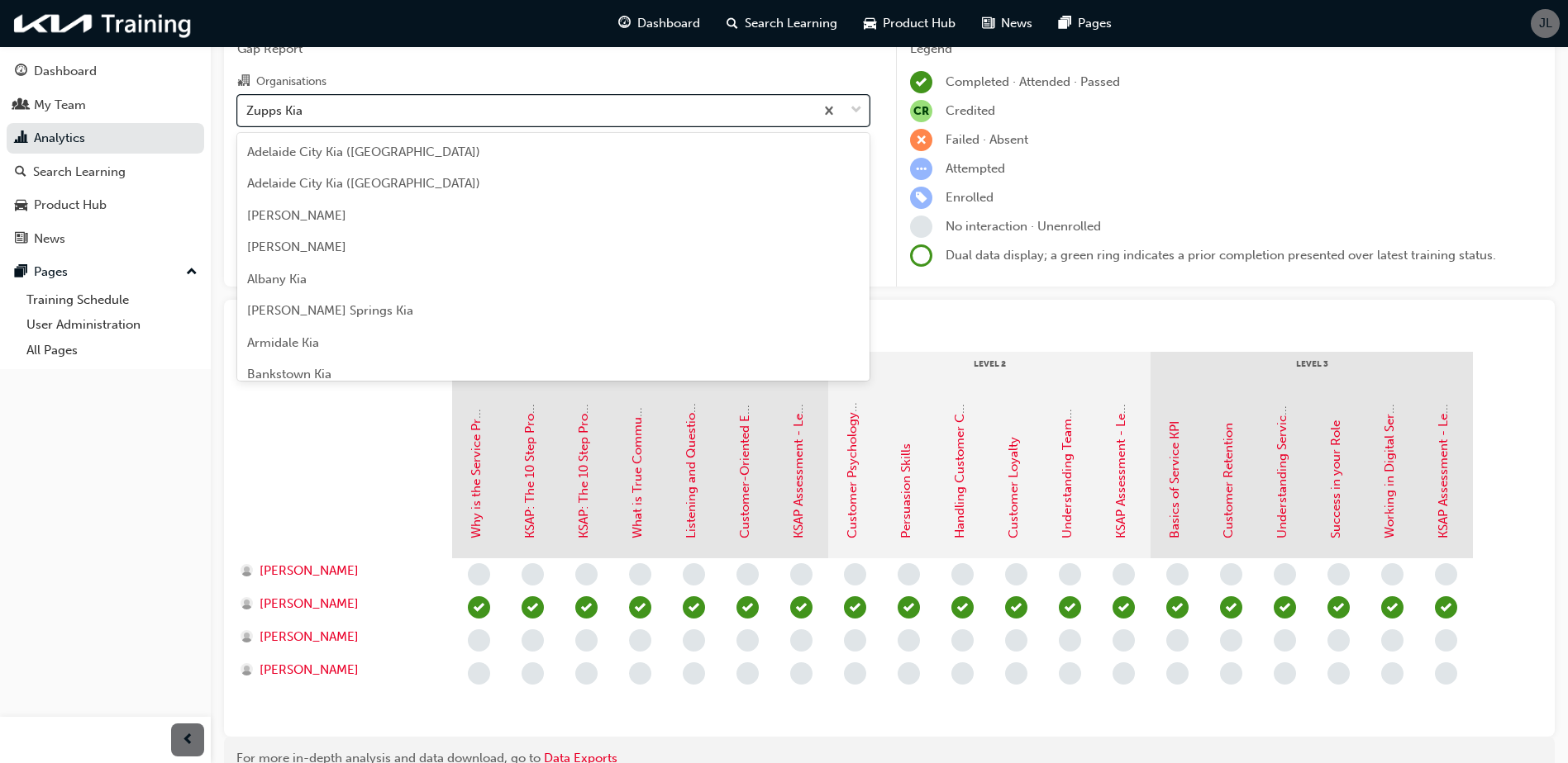
click at [536, 100] on div "Zupps Kia" at bounding box center [526, 110] width 576 height 29
click at [248, 102] on input "Organisations option [PERSON_NAME], selected. option [PERSON_NAME] focused, 158…" at bounding box center [248, 109] width 2 height 14
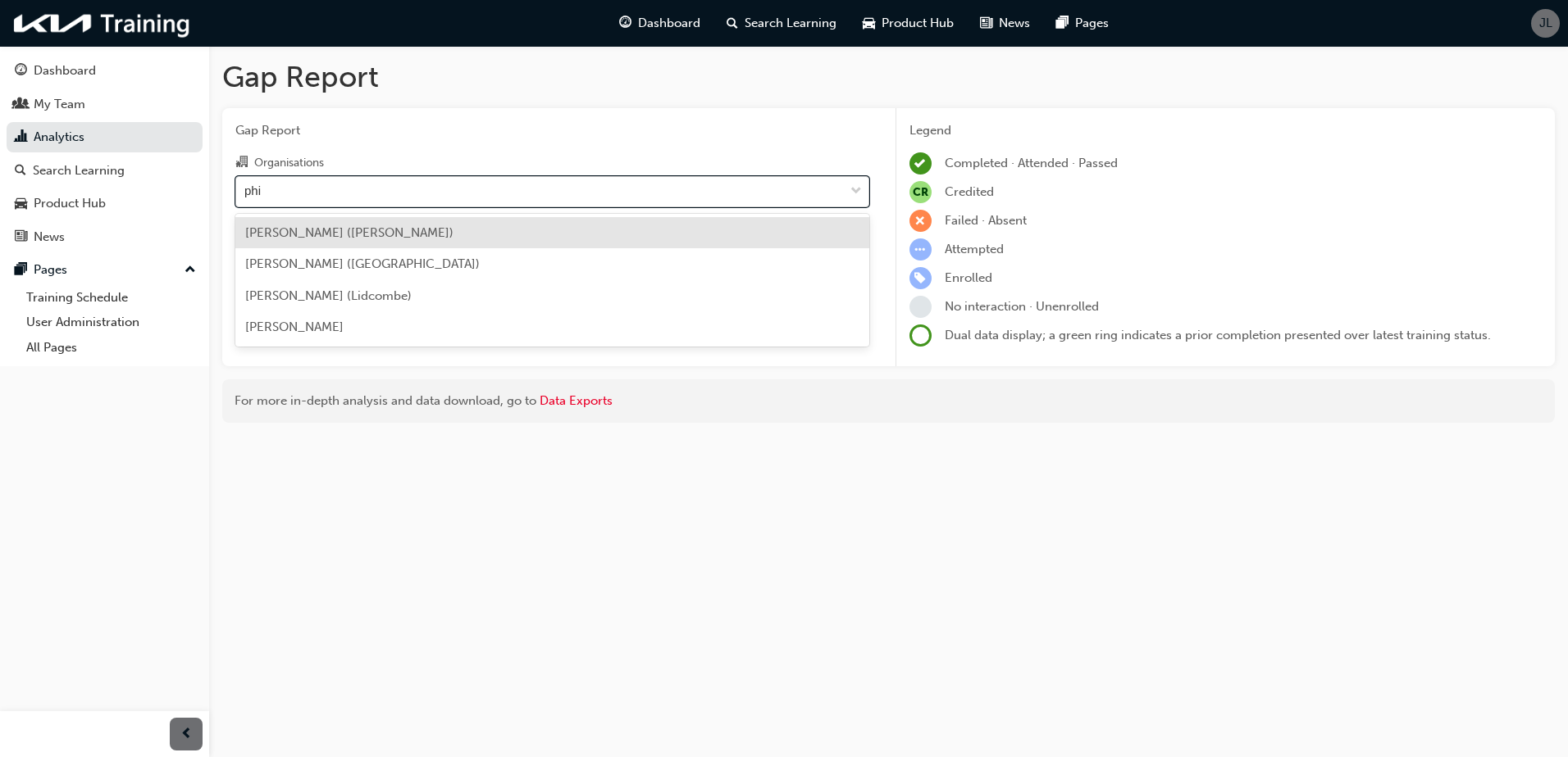
type input "phil"
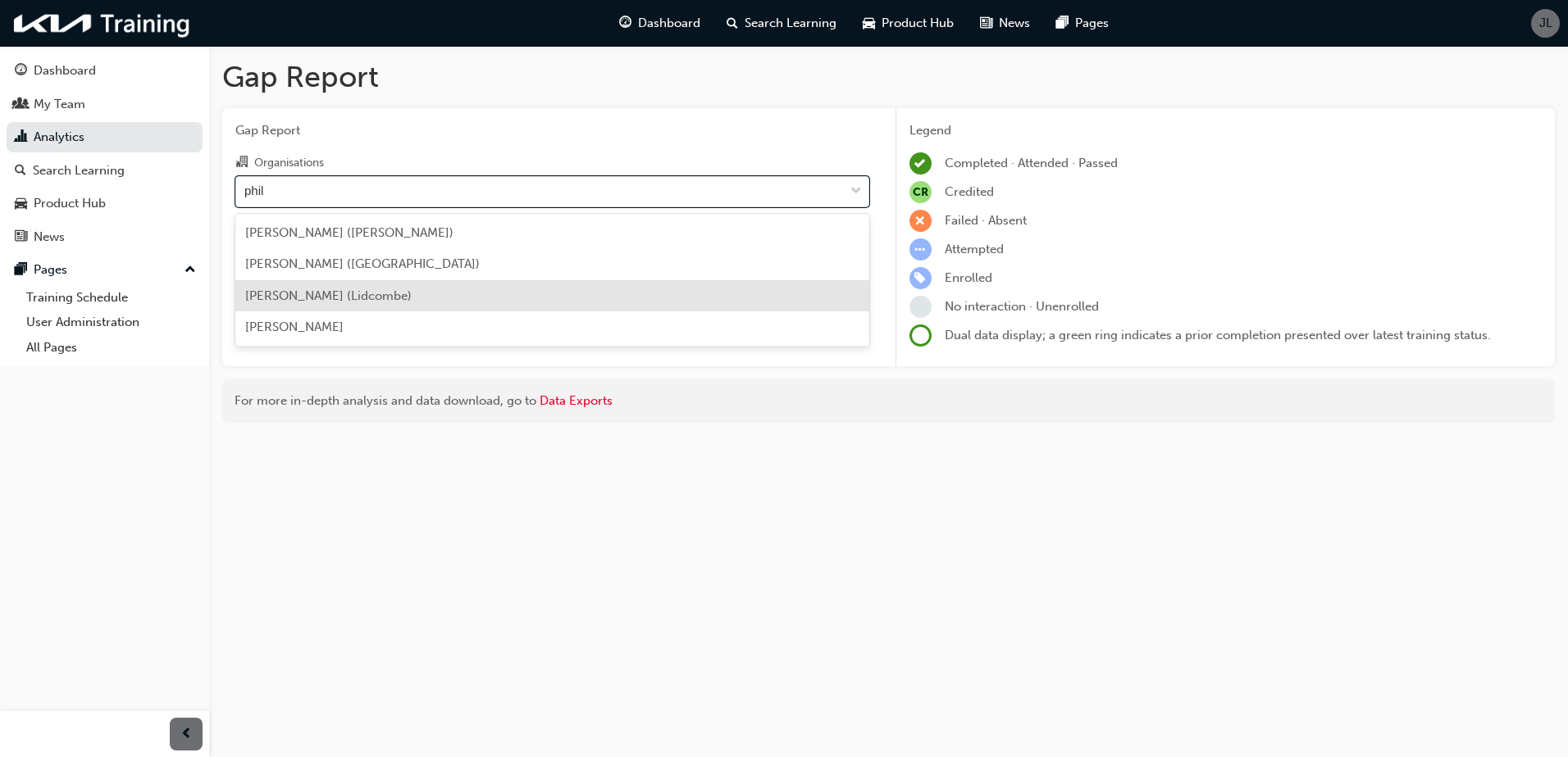
click at [471, 296] on div "[PERSON_NAME] (Lidcombe)" at bounding box center [552, 296] width 634 height 32
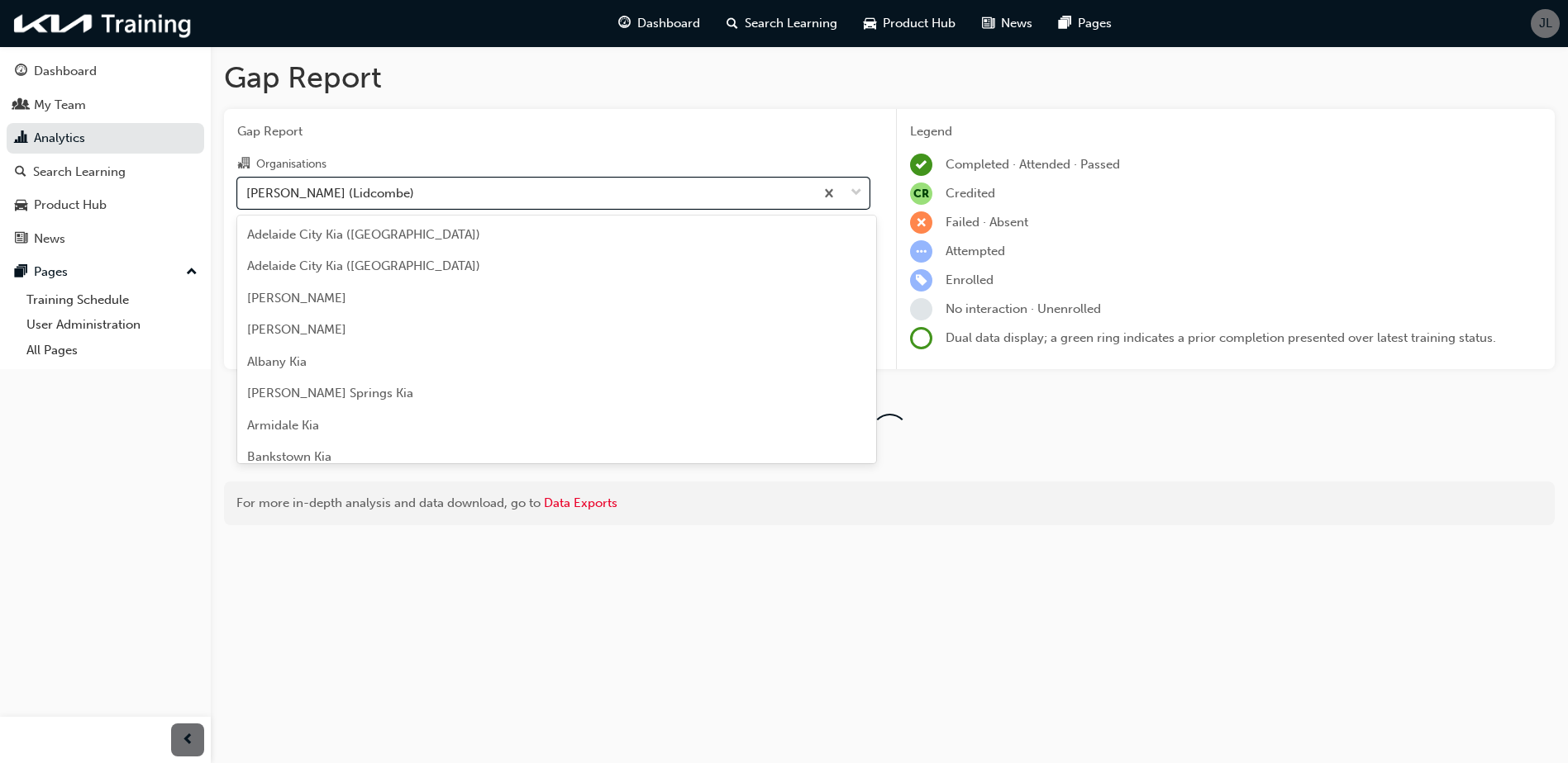
scroll to position [3520, 0]
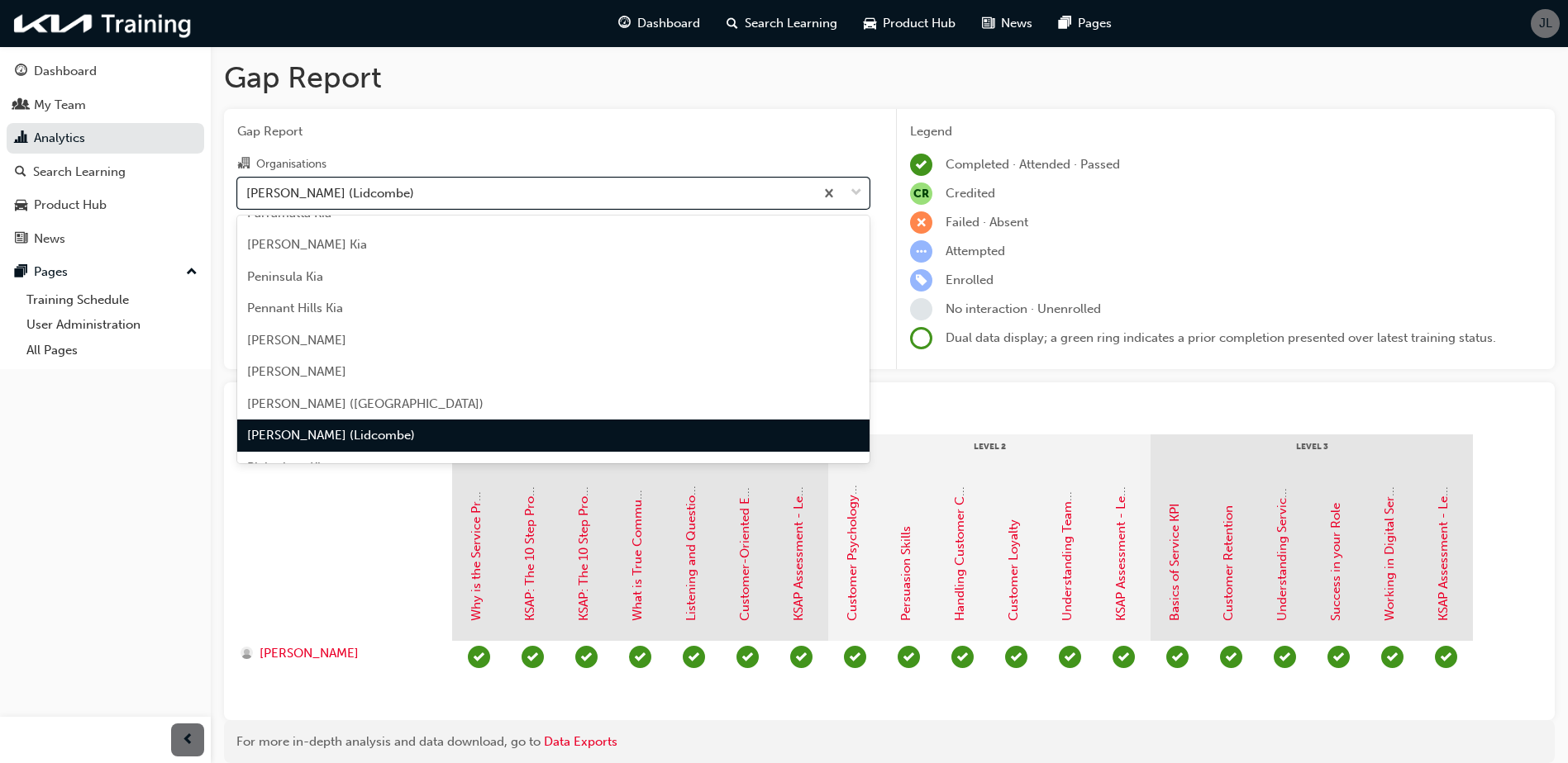
click at [541, 444] on div "[PERSON_NAME] (Lidcombe)" at bounding box center [553, 436] width 632 height 32
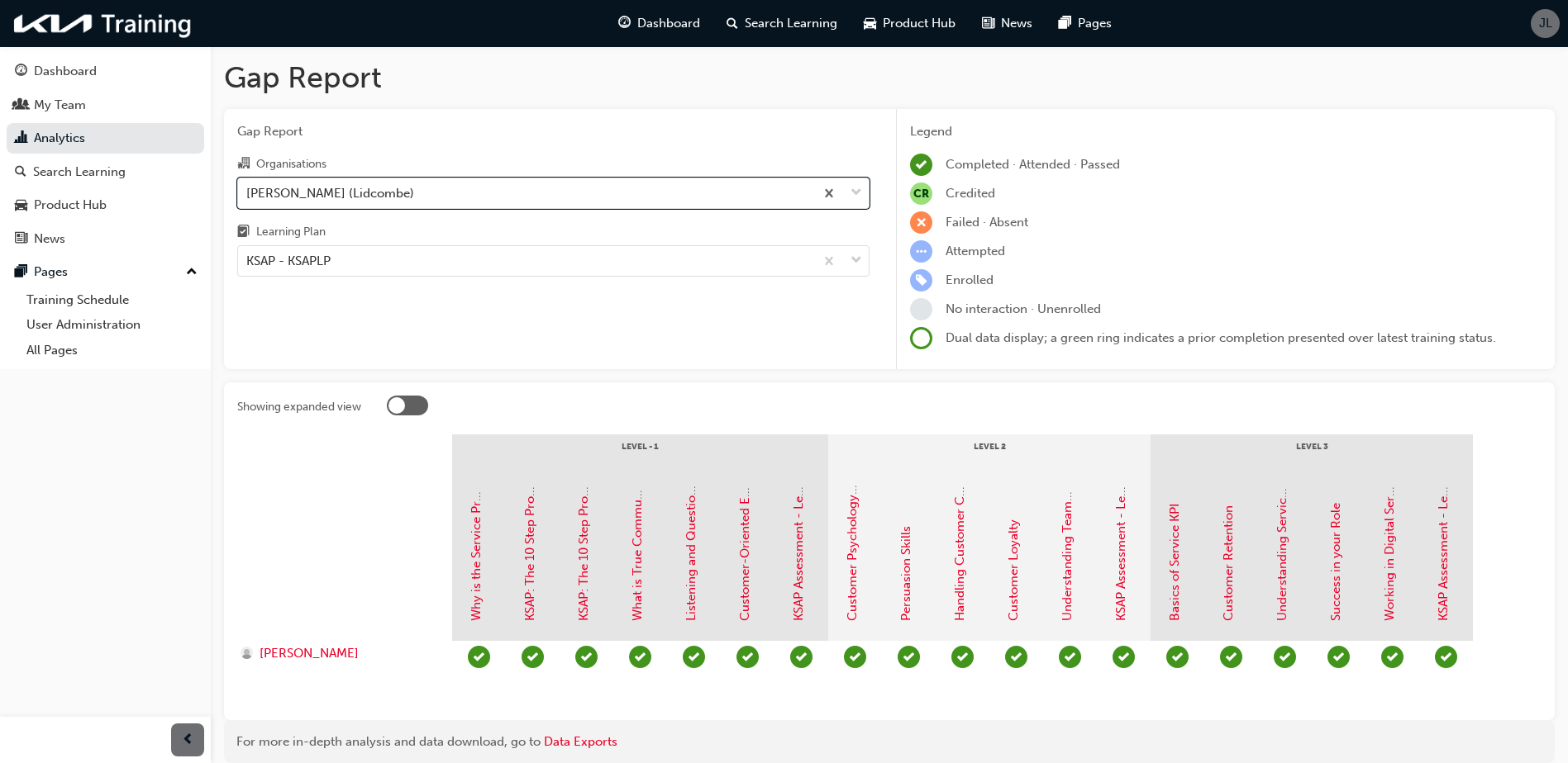
click at [740, 356] on div "Gap Report Organisations option [PERSON_NAME] ([PERSON_NAME]), selected. 0 resu…" at bounding box center [553, 239] width 658 height 261
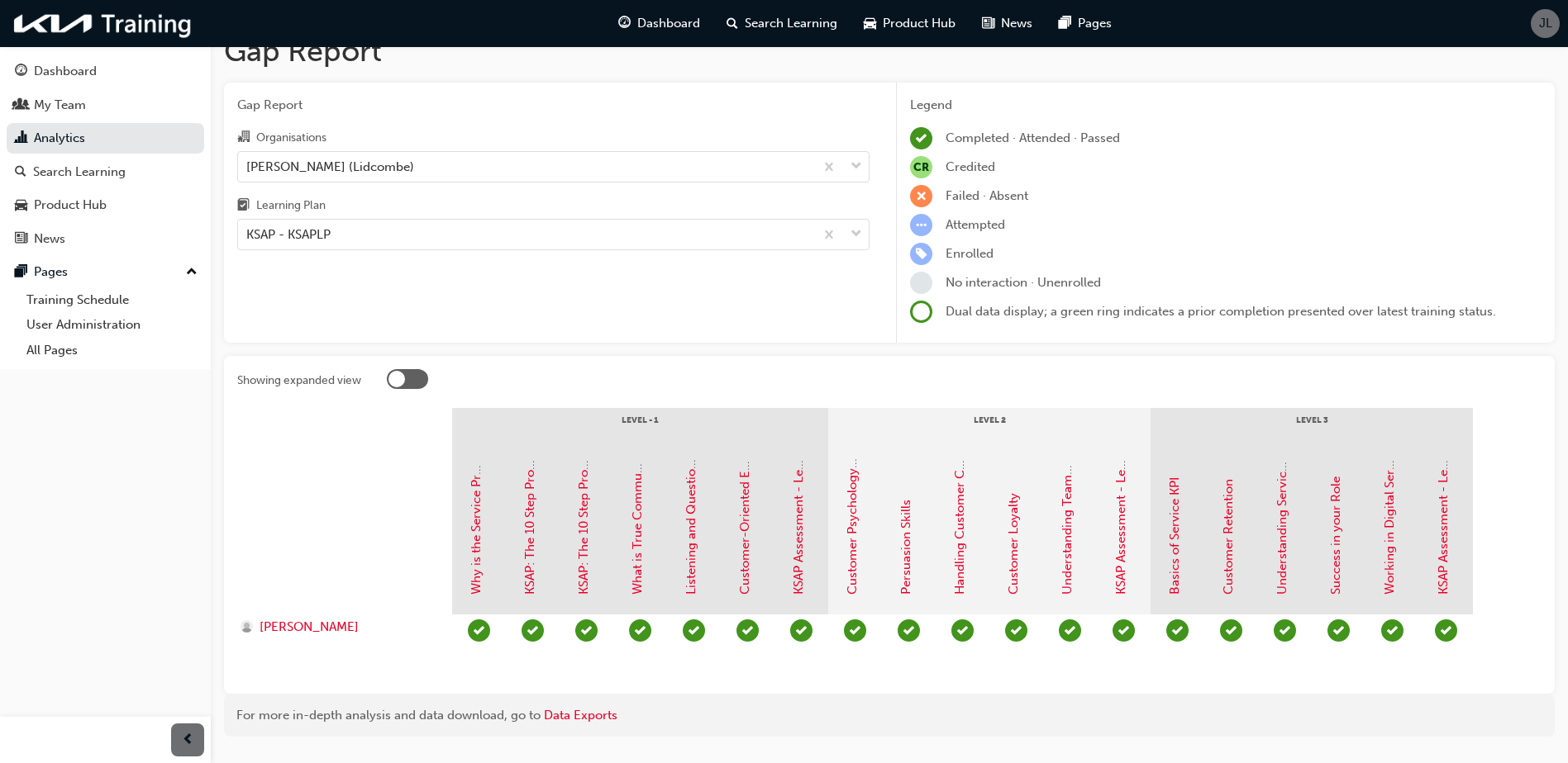
scroll to position [0, 0]
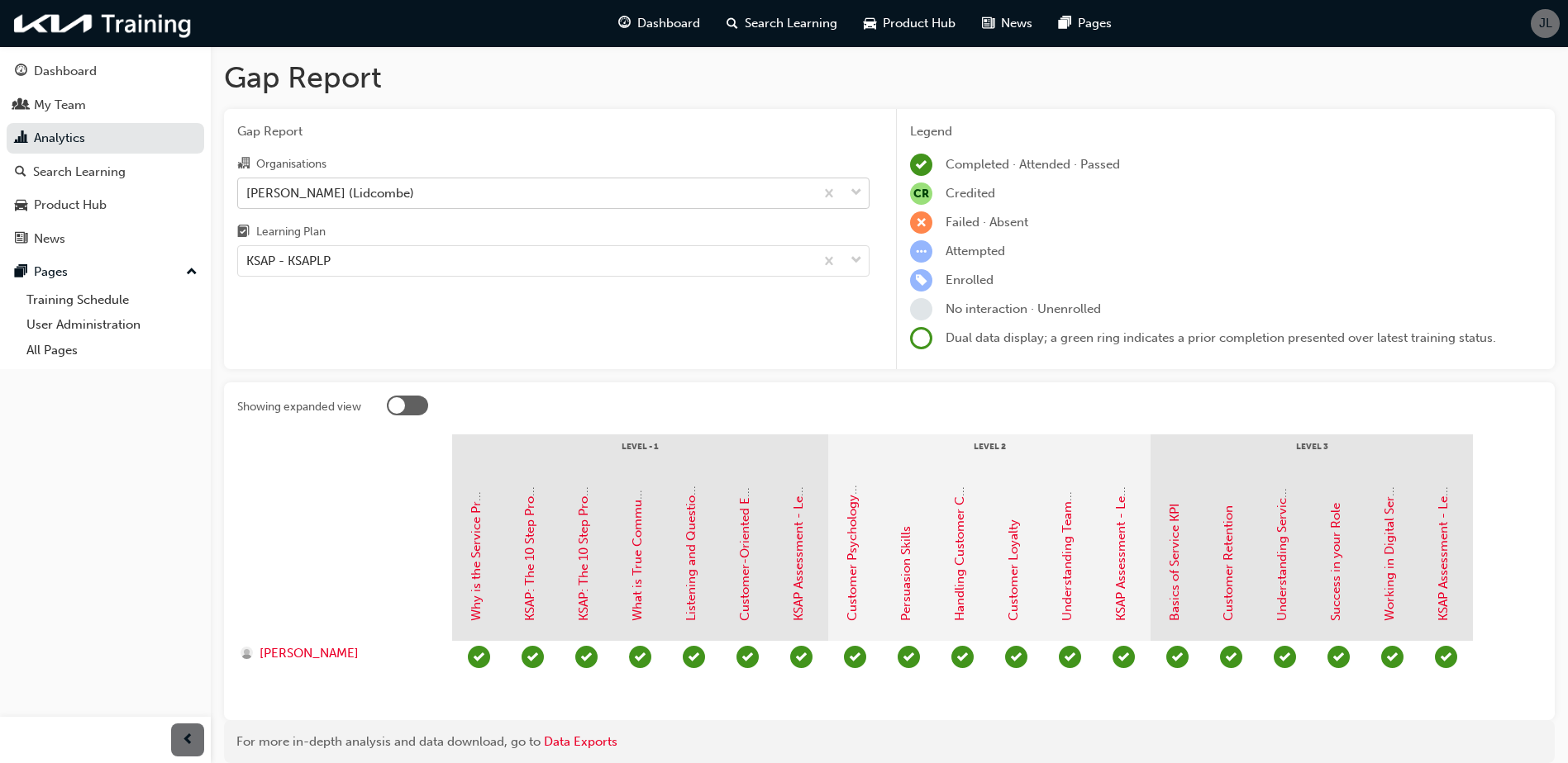
click at [399, 194] on div "[PERSON_NAME] (Lidcombe)" at bounding box center [526, 193] width 576 height 29
click at [248, 194] on input "Organisations [PERSON_NAME] (Lidcombe)" at bounding box center [248, 192] width 2 height 14
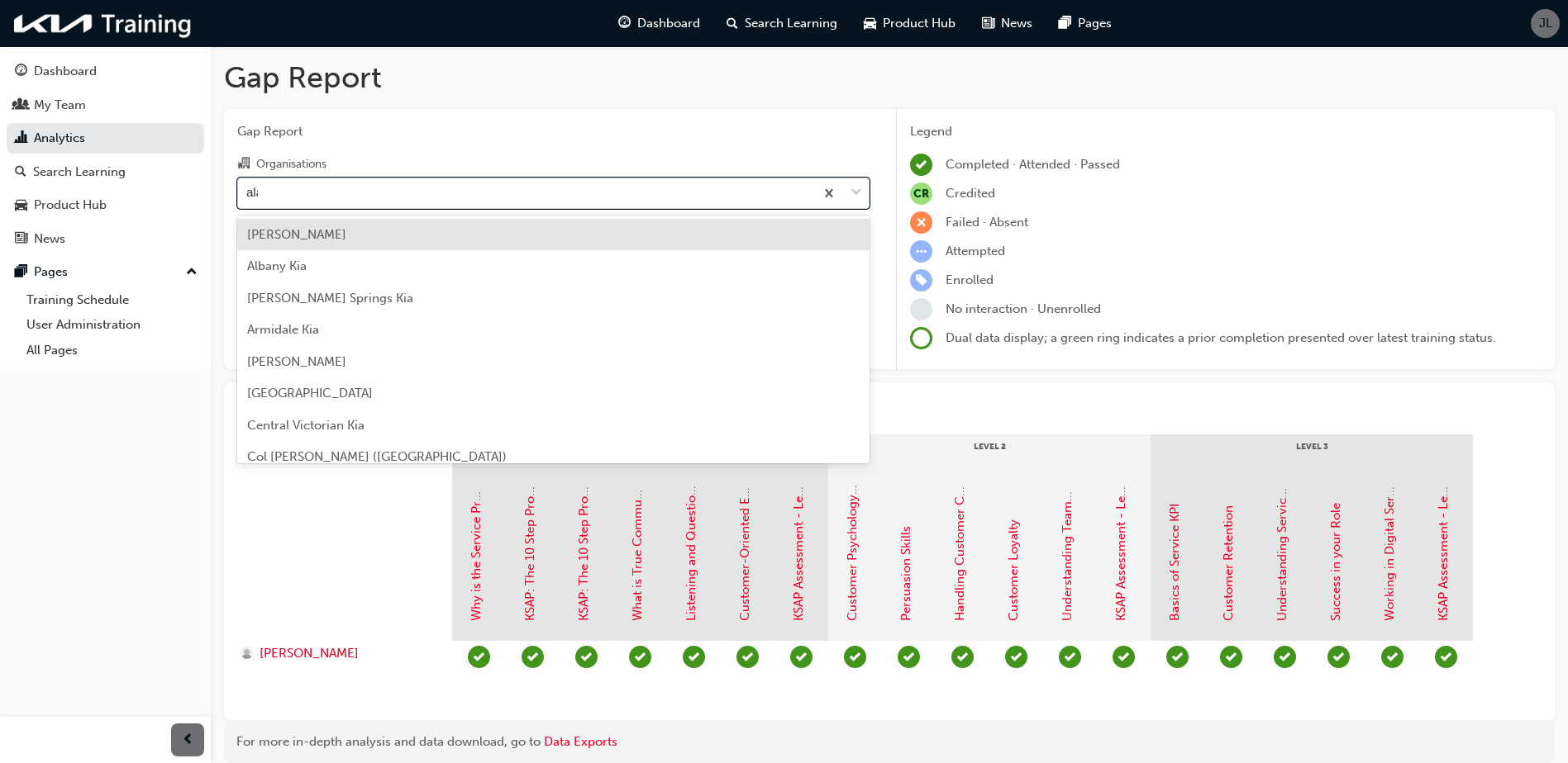
type input "[PERSON_NAME]"
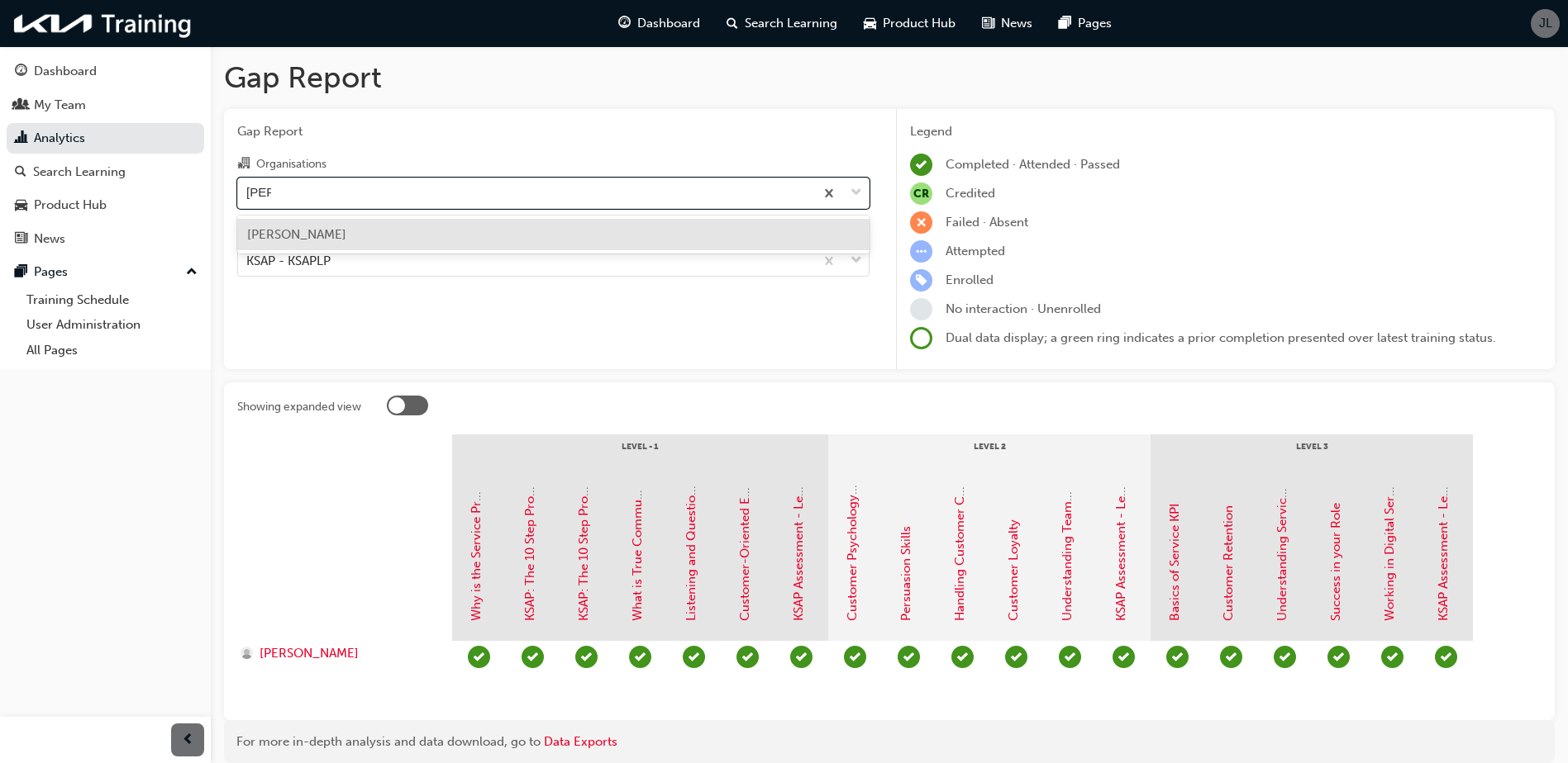
click at [350, 243] on div "[PERSON_NAME]" at bounding box center [553, 235] width 632 height 32
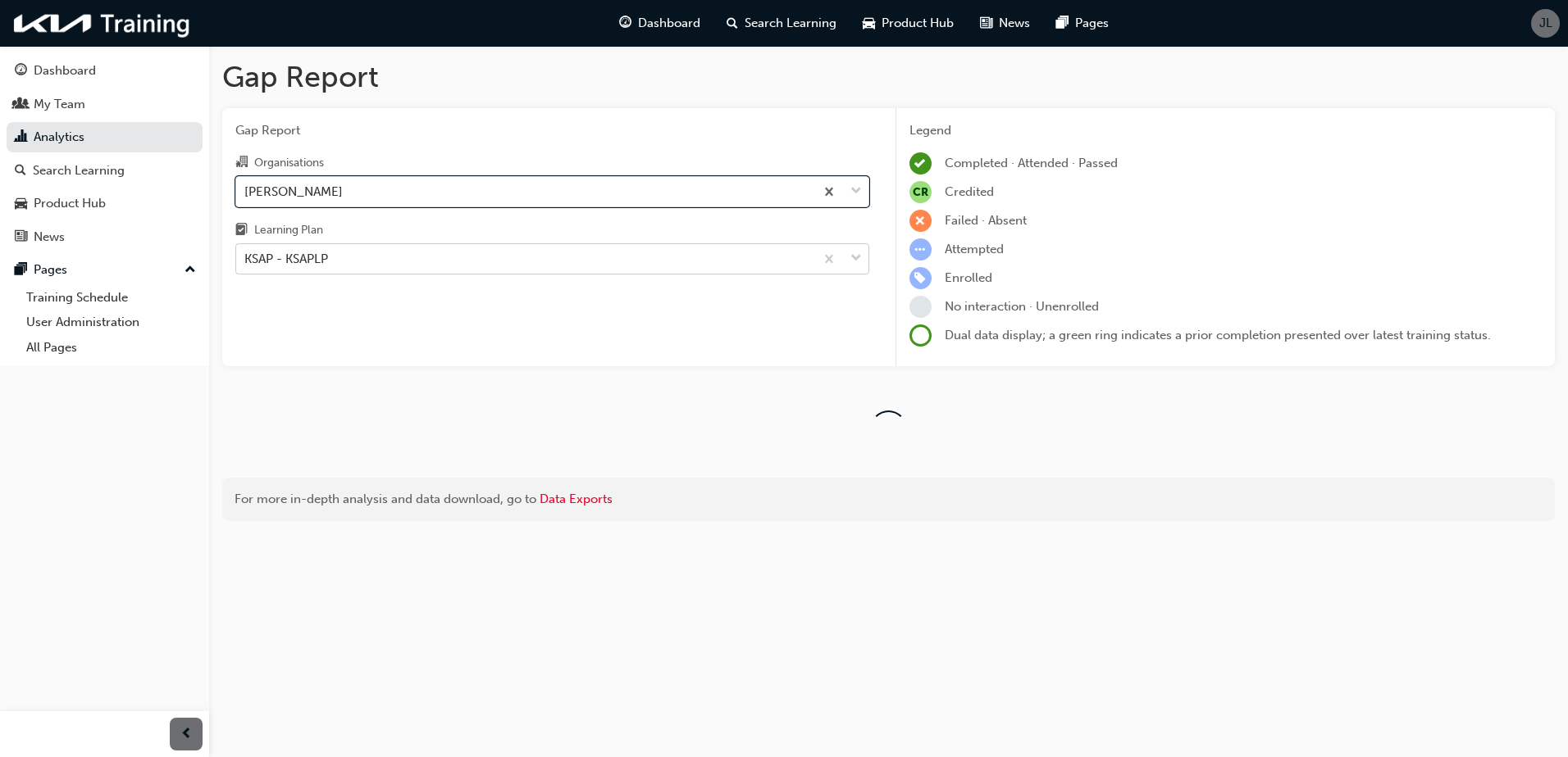
click at [348, 258] on div "KSAP - KSAPLP" at bounding box center [525, 259] width 578 height 28
click at [246, 258] on input "Learning Plan KSAP - KSAPLP" at bounding box center [246, 259] width 2 height 14
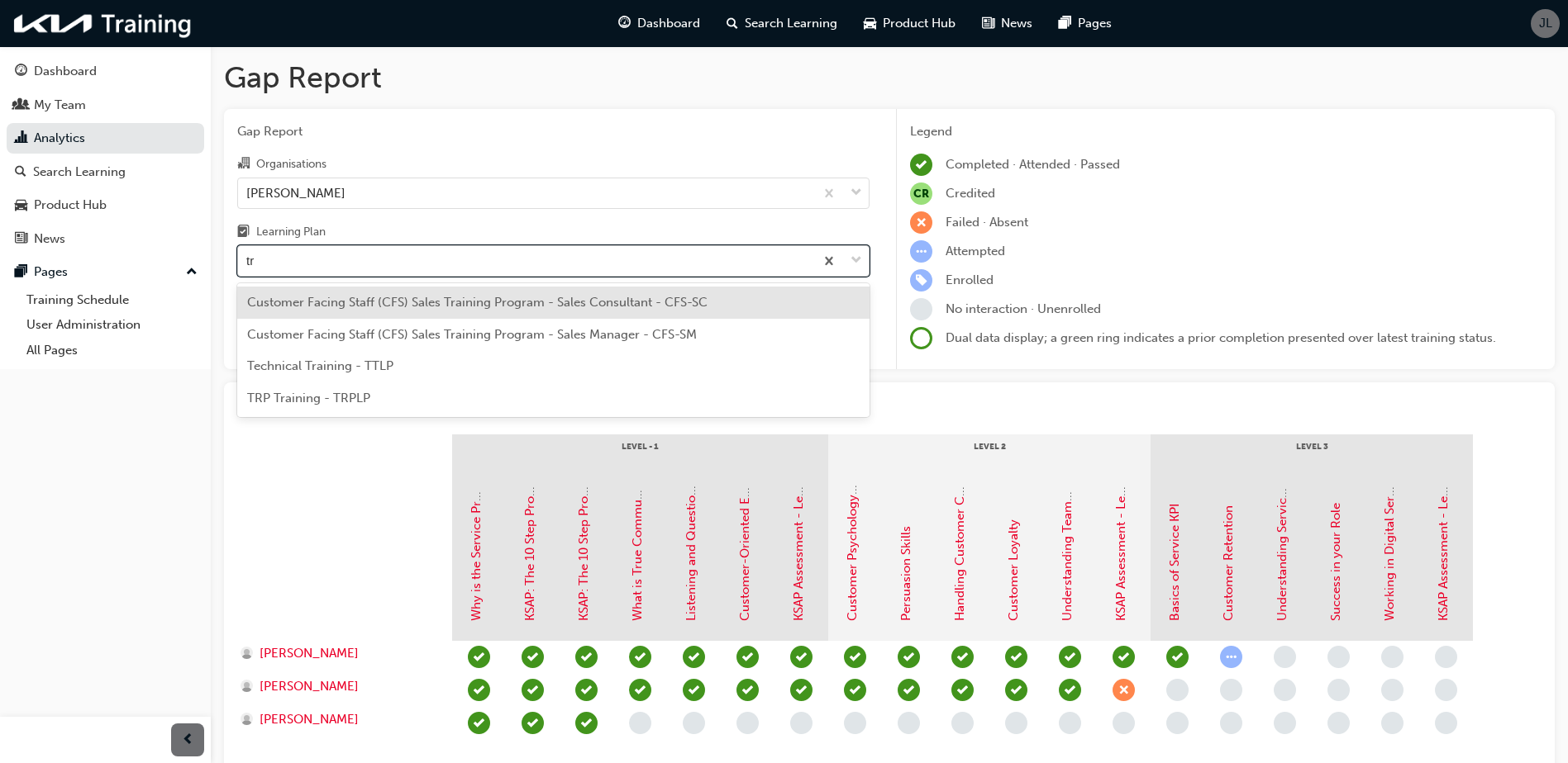
type input "trp"
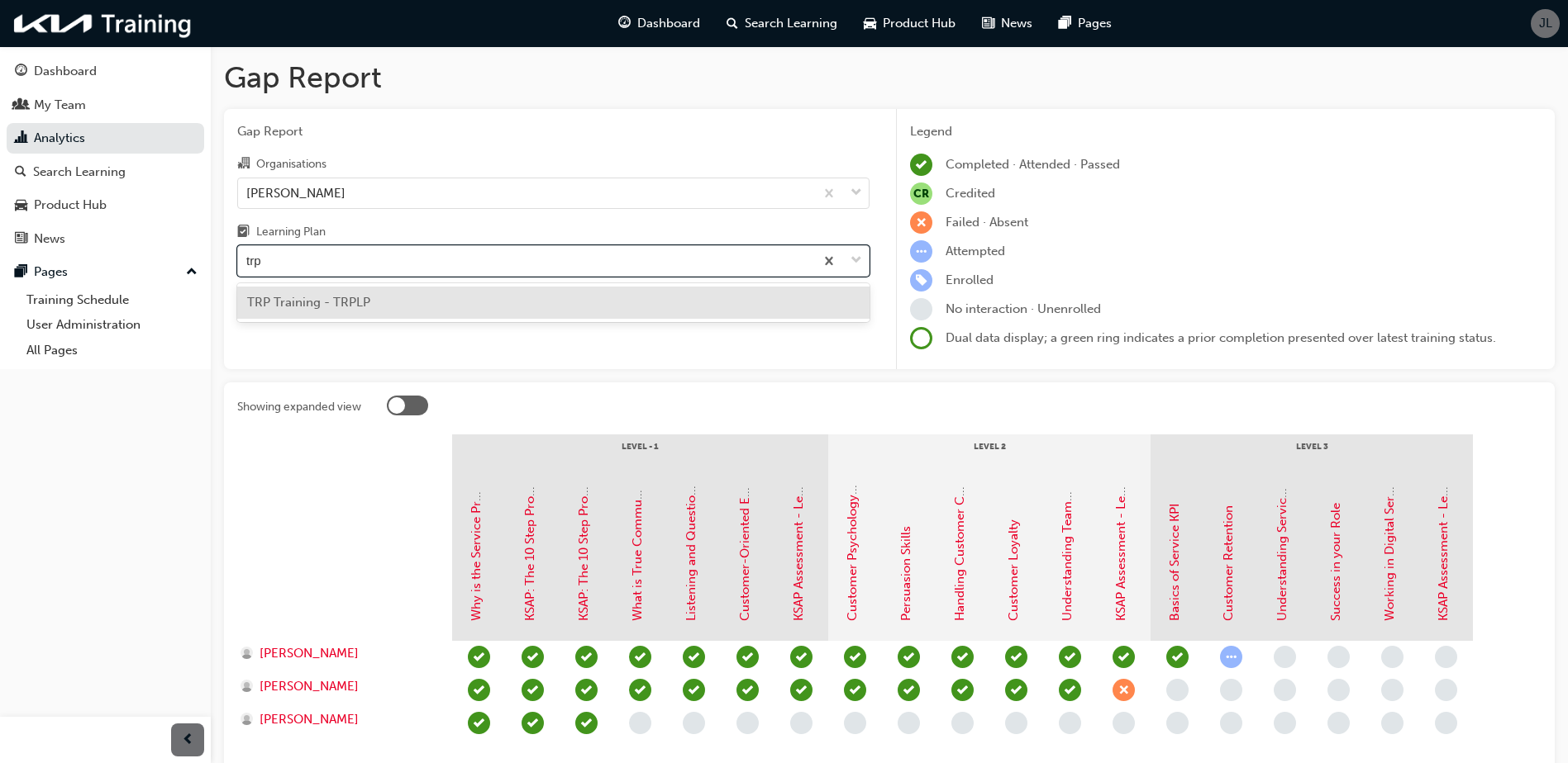
click at [383, 304] on div "TRP Training - TRPLP" at bounding box center [553, 303] width 632 height 32
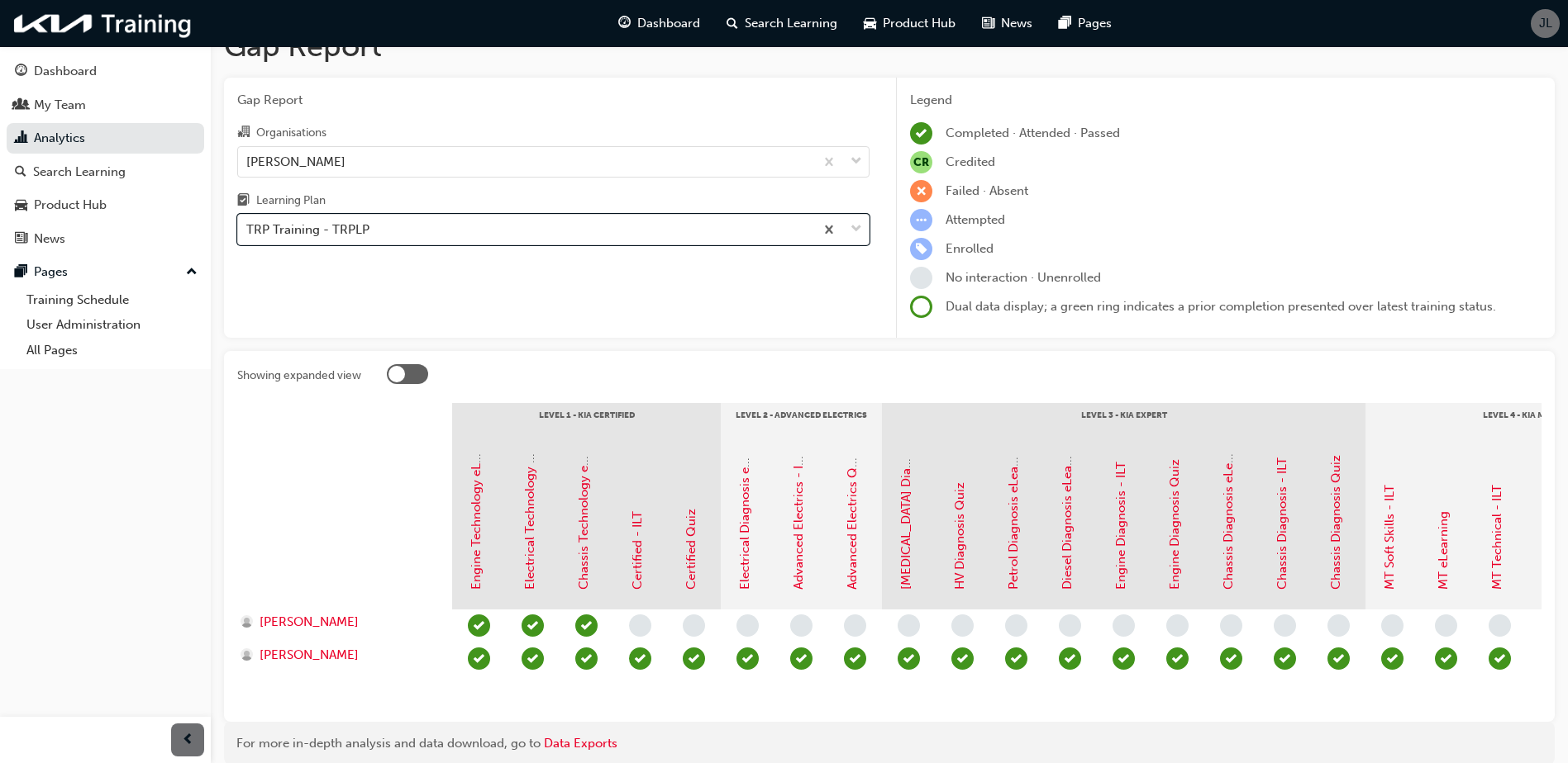
scroll to position [82, 0]
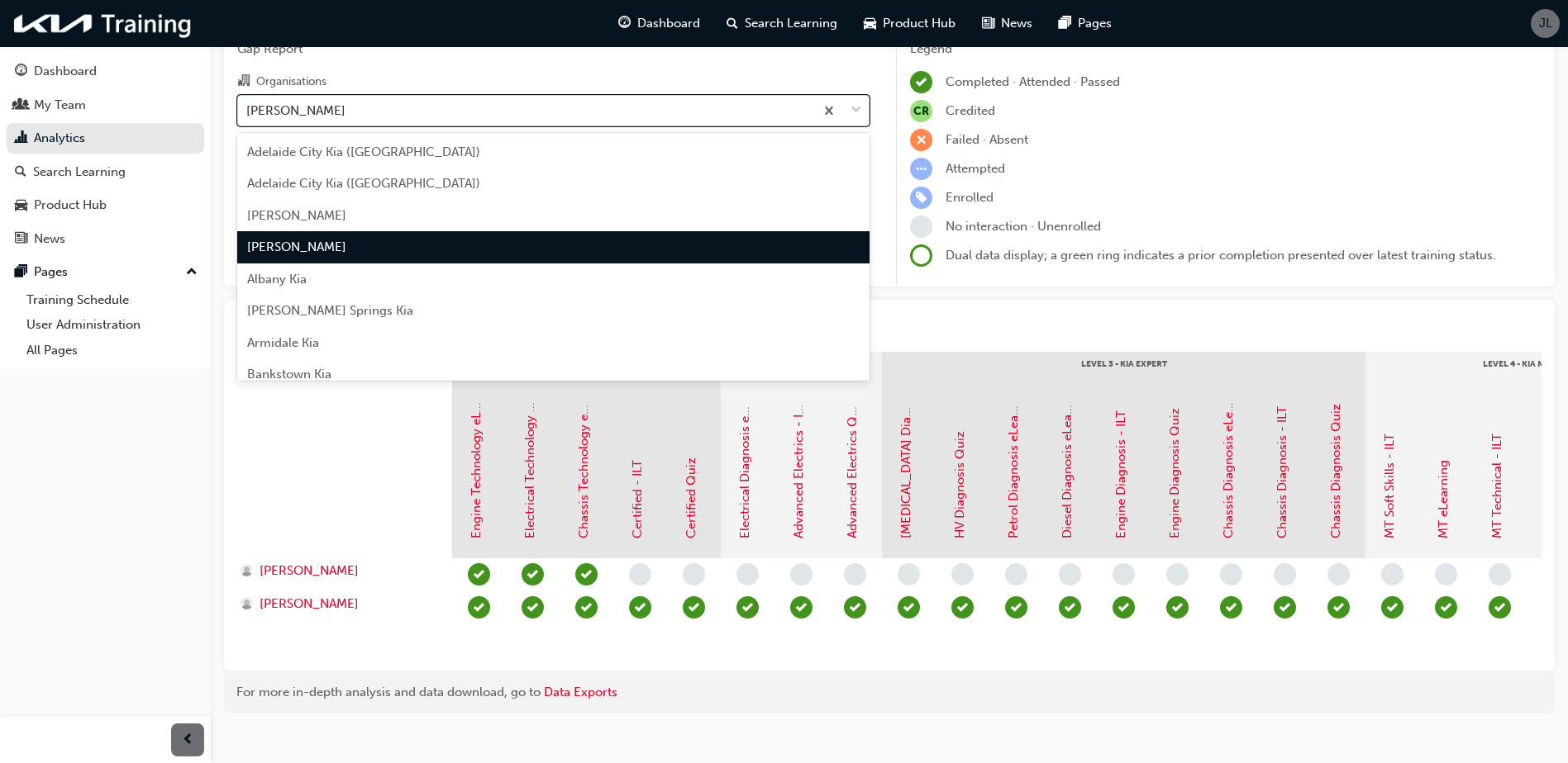
click at [476, 114] on div "[PERSON_NAME]" at bounding box center [526, 110] width 576 height 29
click at [248, 114] on input "Organisations option [PERSON_NAME], selected. option [PERSON_NAME] focused, 4 o…" at bounding box center [248, 109] width 2 height 14
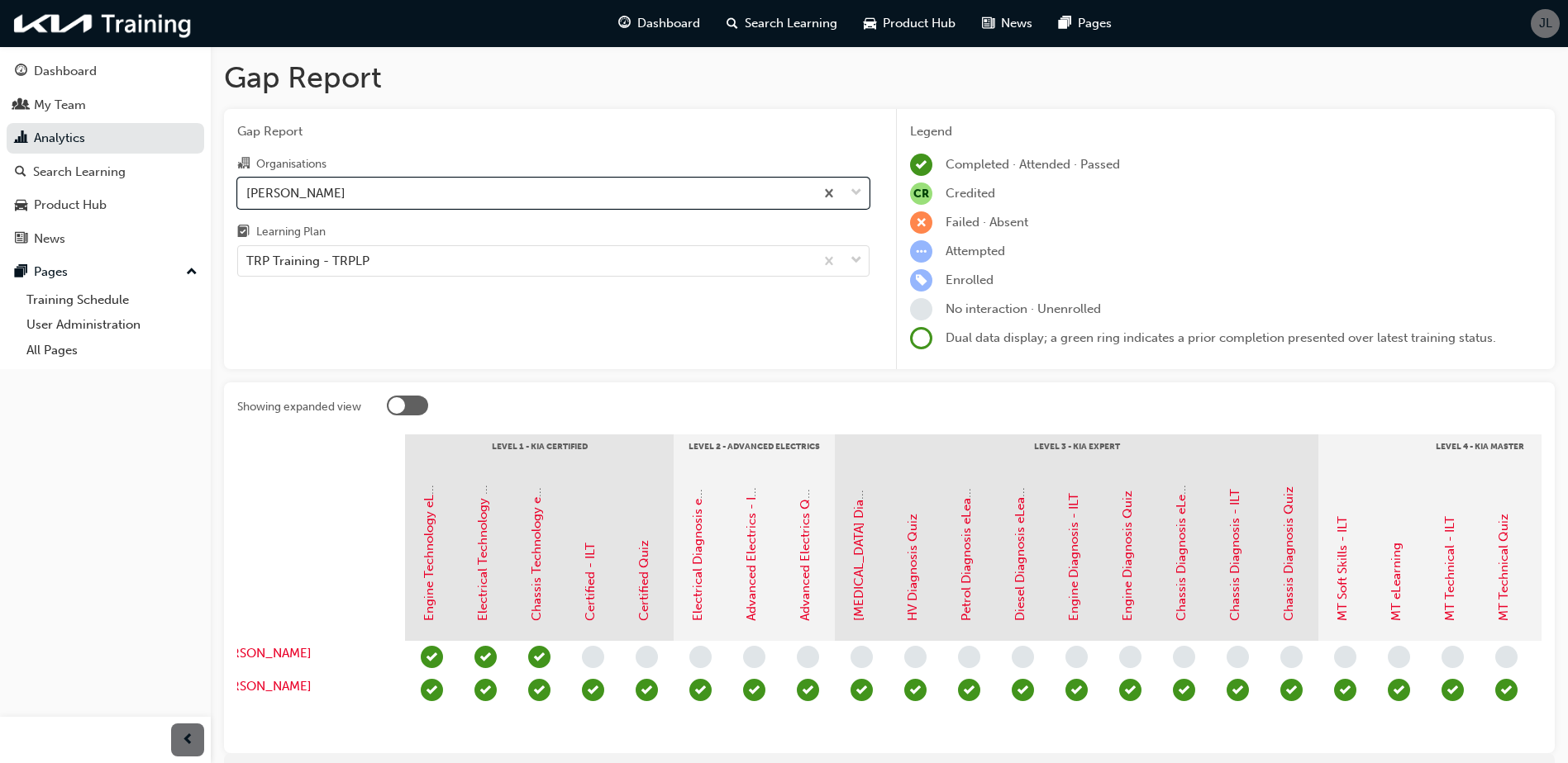
scroll to position [0, 0]
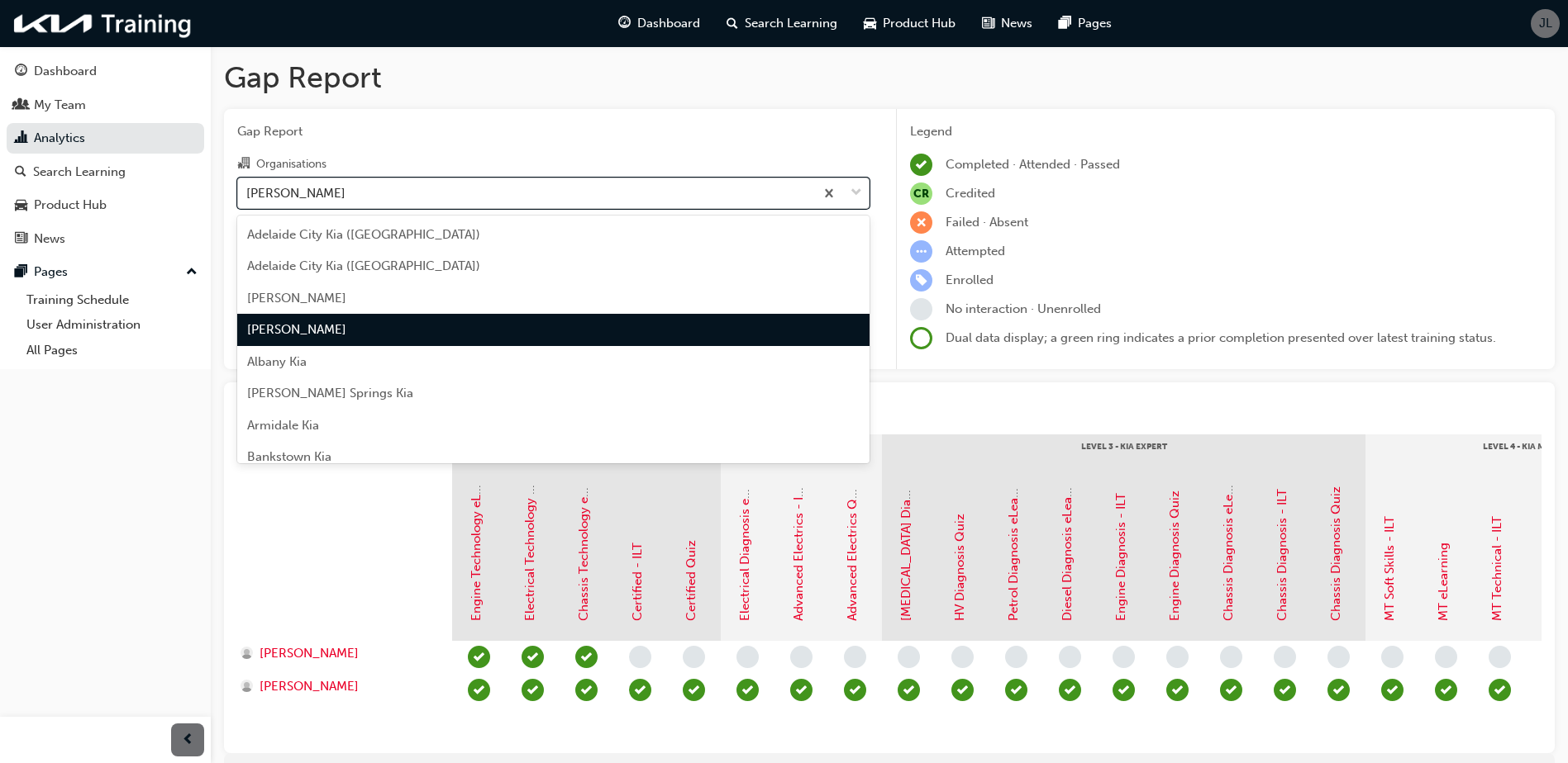
drag, startPoint x: 373, startPoint y: 186, endPoint x: 242, endPoint y: 188, distance: 131.0
click at [242, 188] on div "[PERSON_NAME]" at bounding box center [526, 193] width 576 height 29
click at [247, 188] on input "Organisations option [PERSON_NAME], selected. option [PERSON_NAME] focused, 4 o…" at bounding box center [248, 192] width 2 height 14
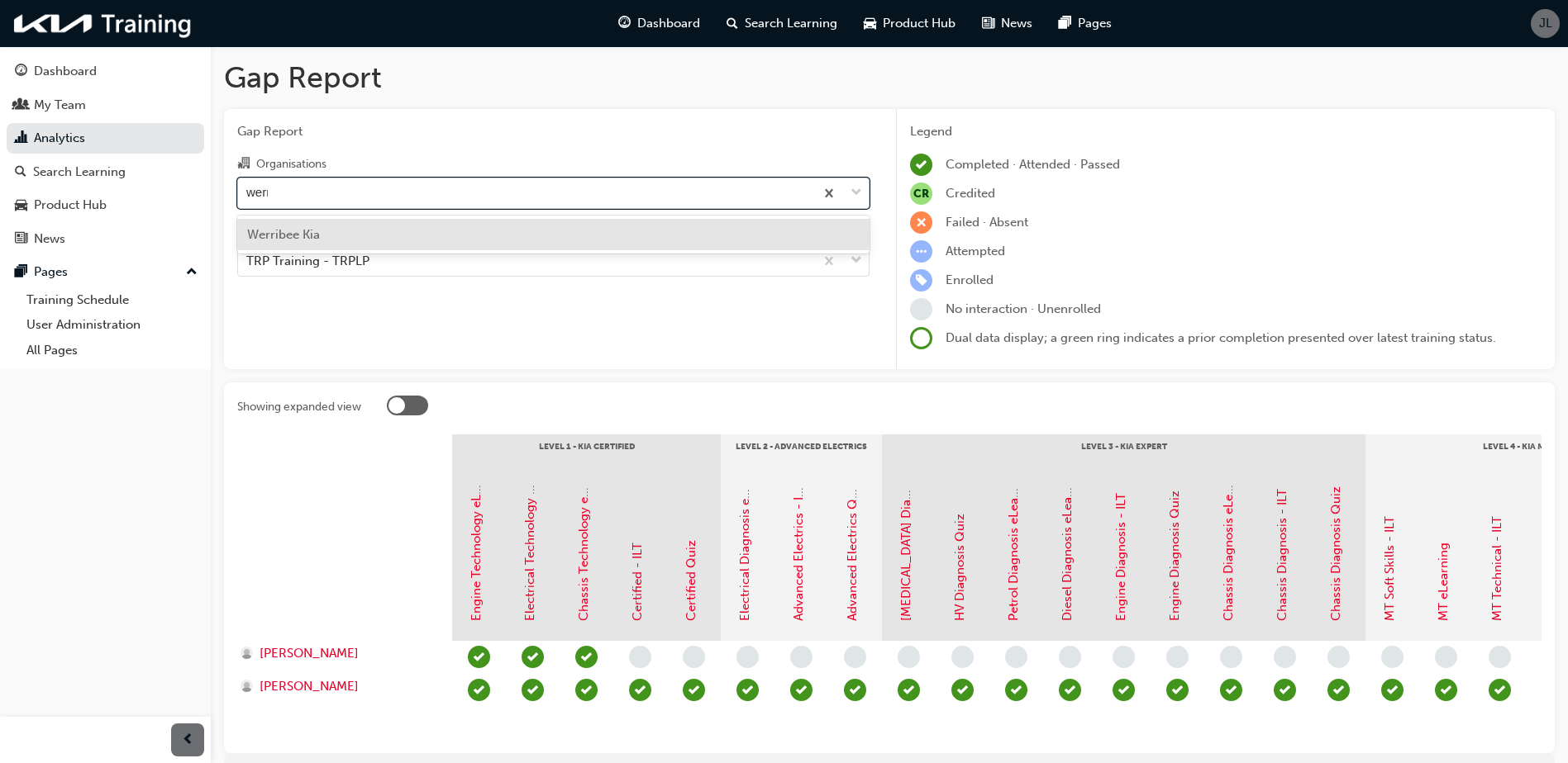
type input "werri"
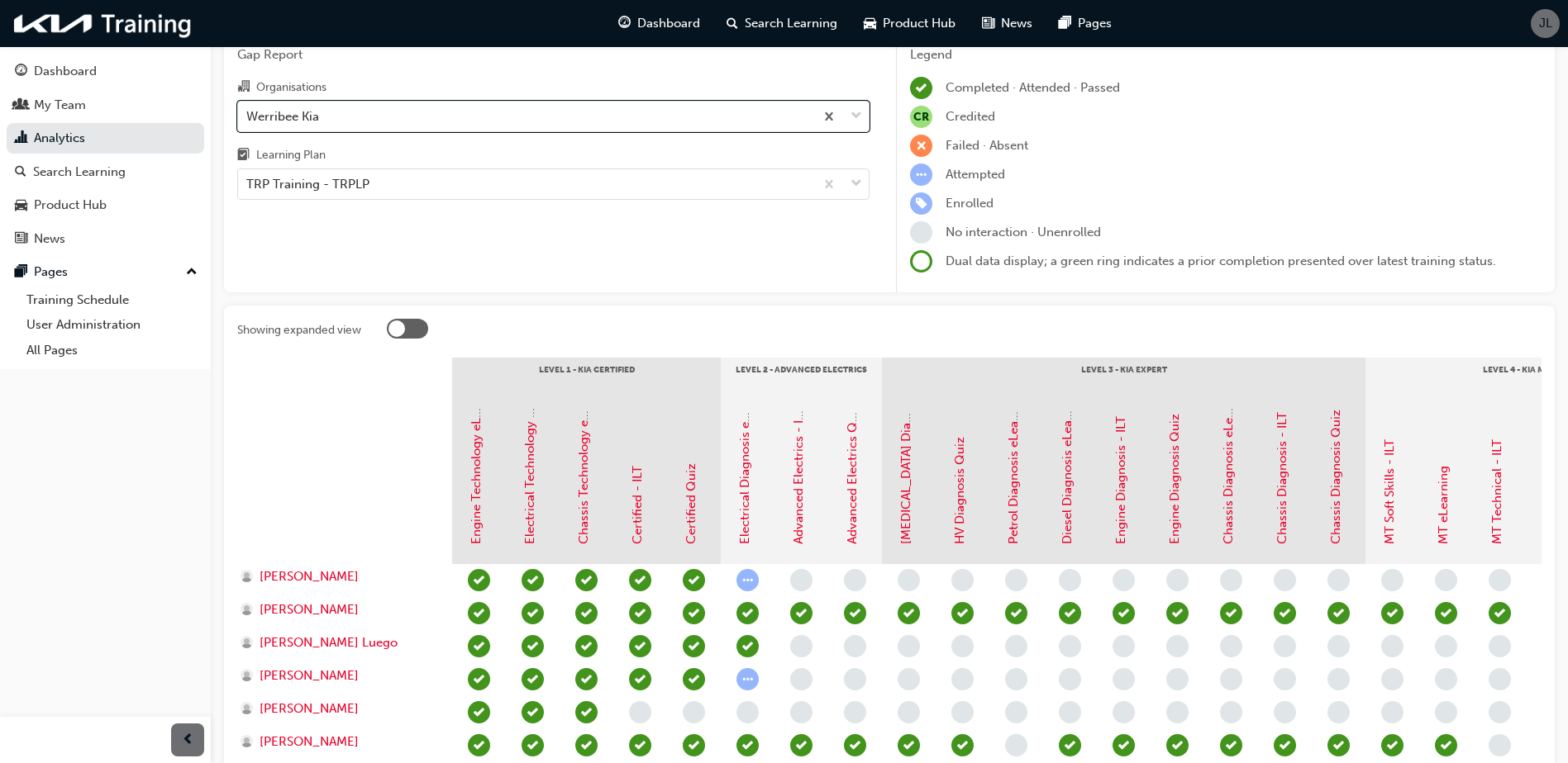
scroll to position [64, 0]
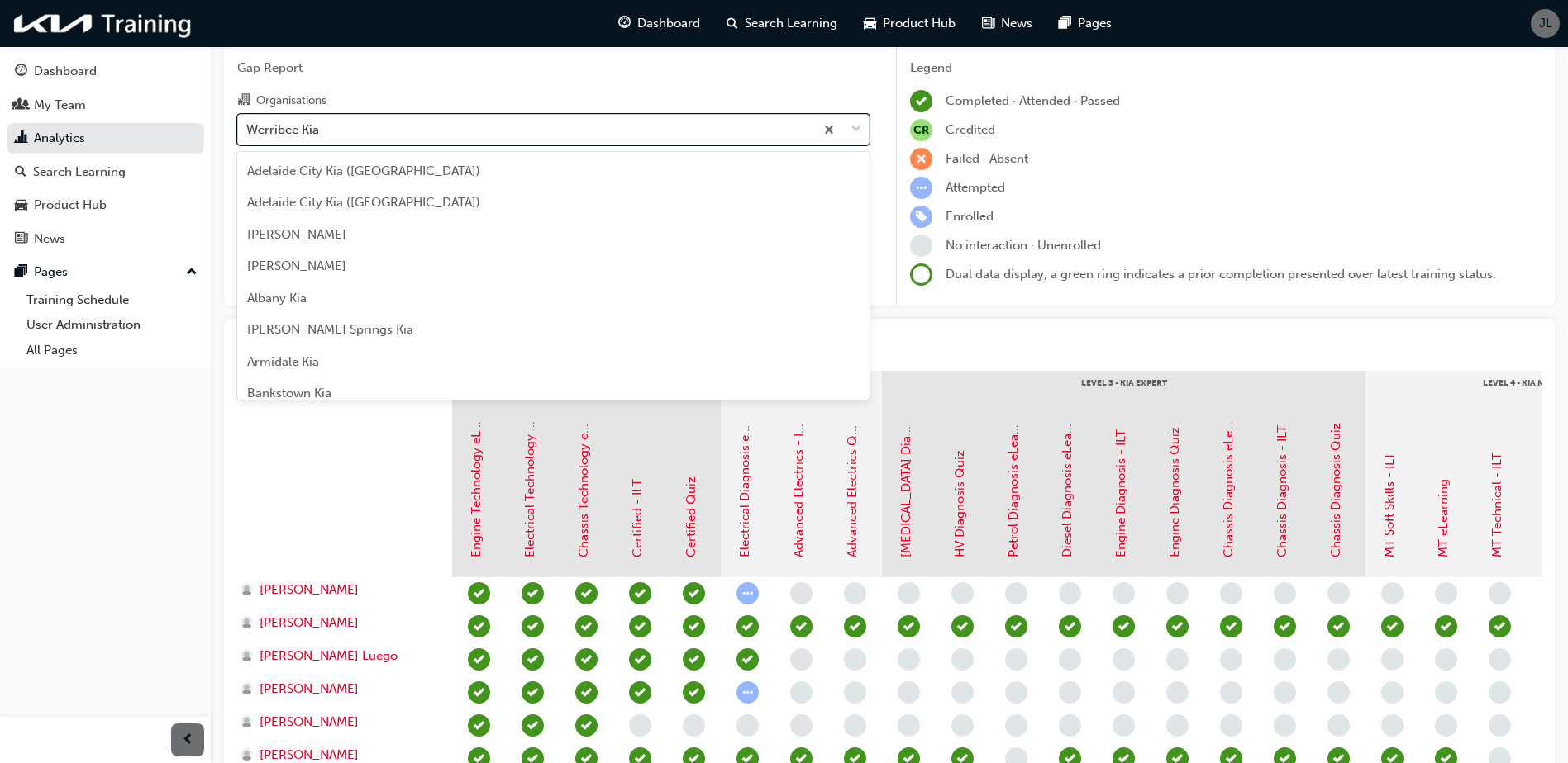
click at [609, 134] on div "Werribee Kia" at bounding box center [526, 129] width 576 height 29
click at [248, 134] on input "Organisations option Werribee Kia, selected. option Werribee Kia focused, 154 o…" at bounding box center [248, 128] width 2 height 14
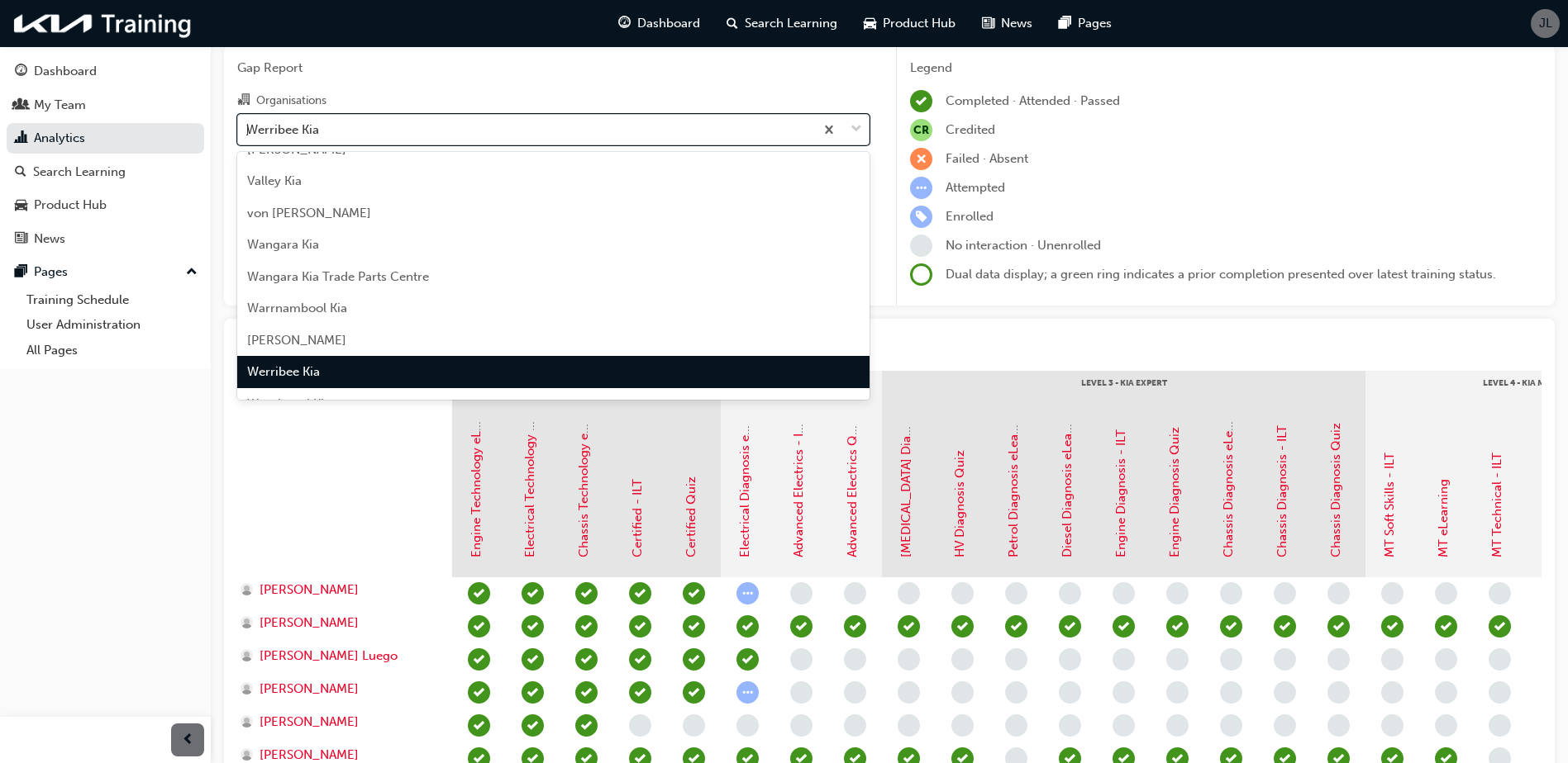
scroll to position [0, 0]
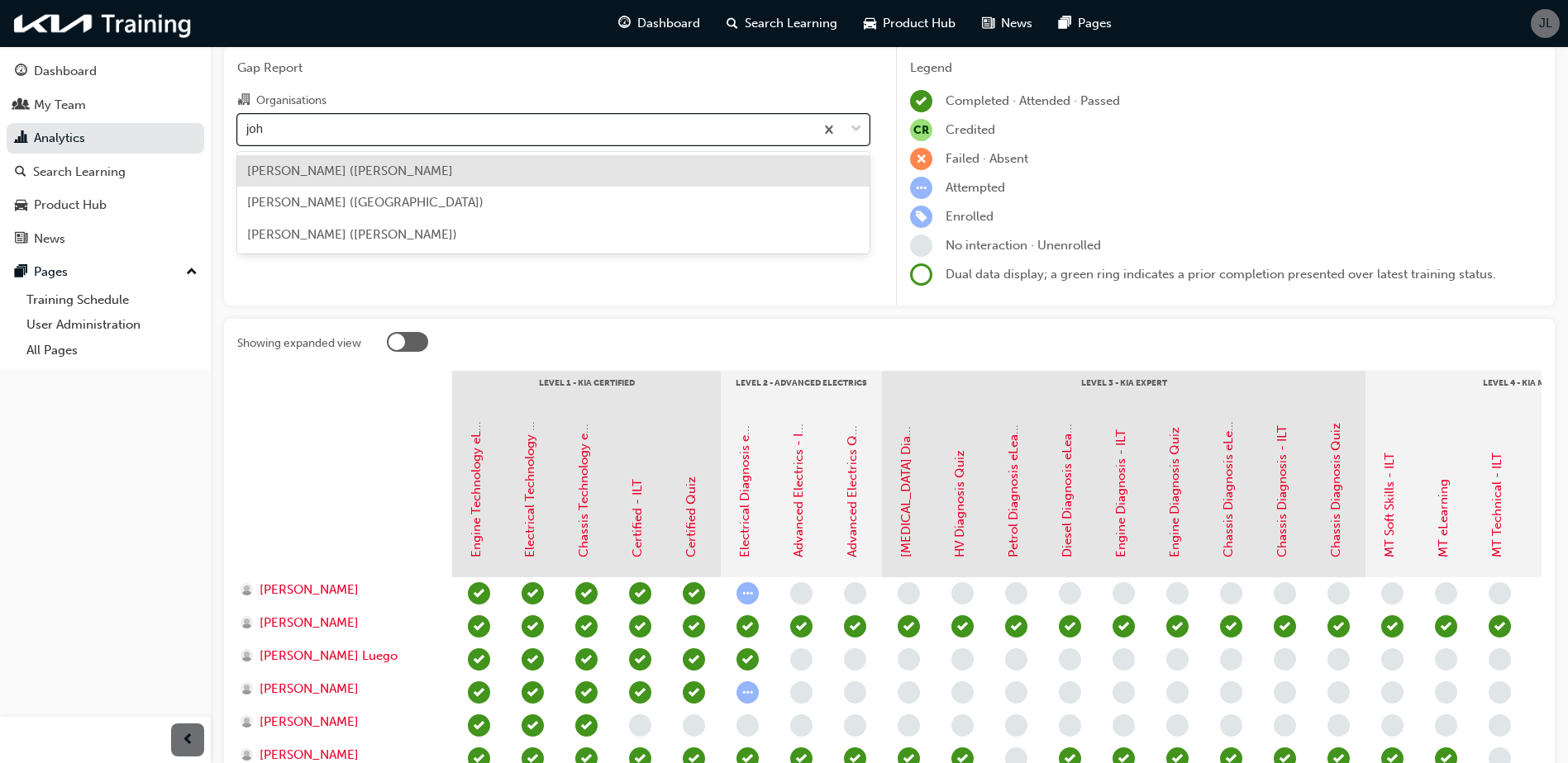
type input "[PERSON_NAME]"
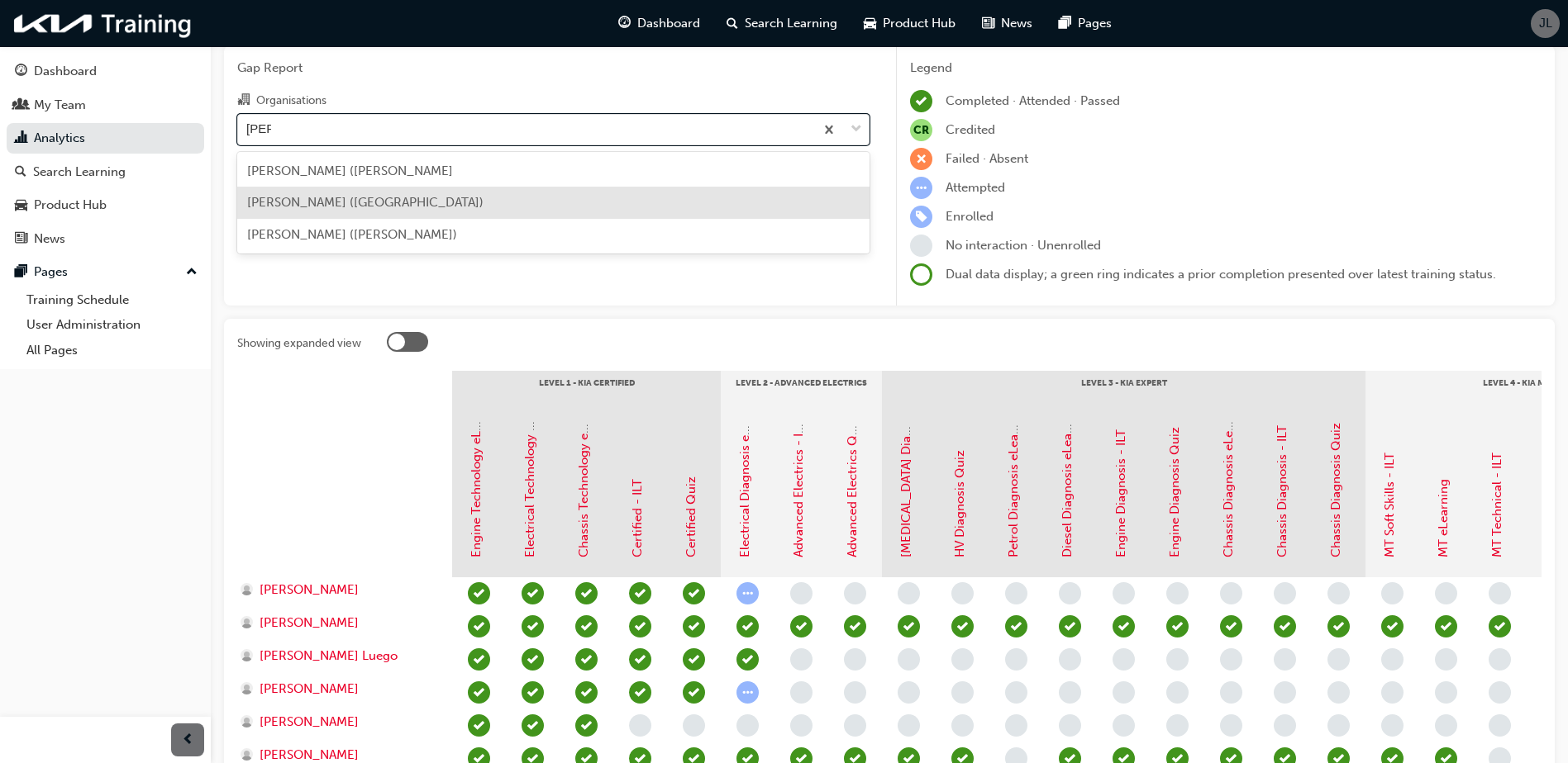
click at [572, 203] on div "[PERSON_NAME] ([GEOGRAPHIC_DATA])" at bounding box center [553, 203] width 632 height 32
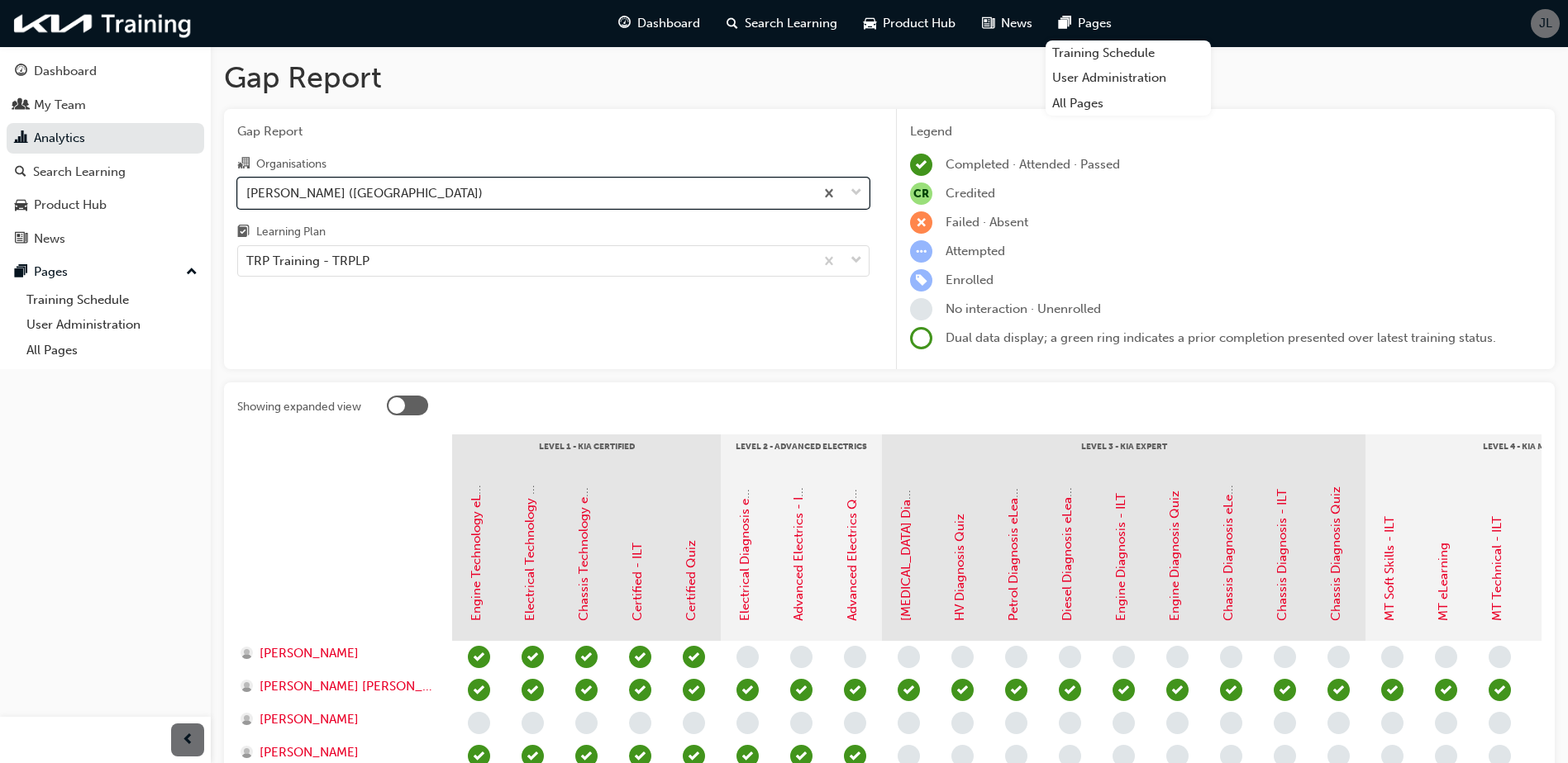
click at [492, 195] on div "[PERSON_NAME] ([GEOGRAPHIC_DATA])" at bounding box center [526, 193] width 576 height 29
click at [248, 195] on input "Organisations option [PERSON_NAME] ([GEOGRAPHIC_DATA]), selected. 0 results ava…" at bounding box center [248, 192] width 2 height 14
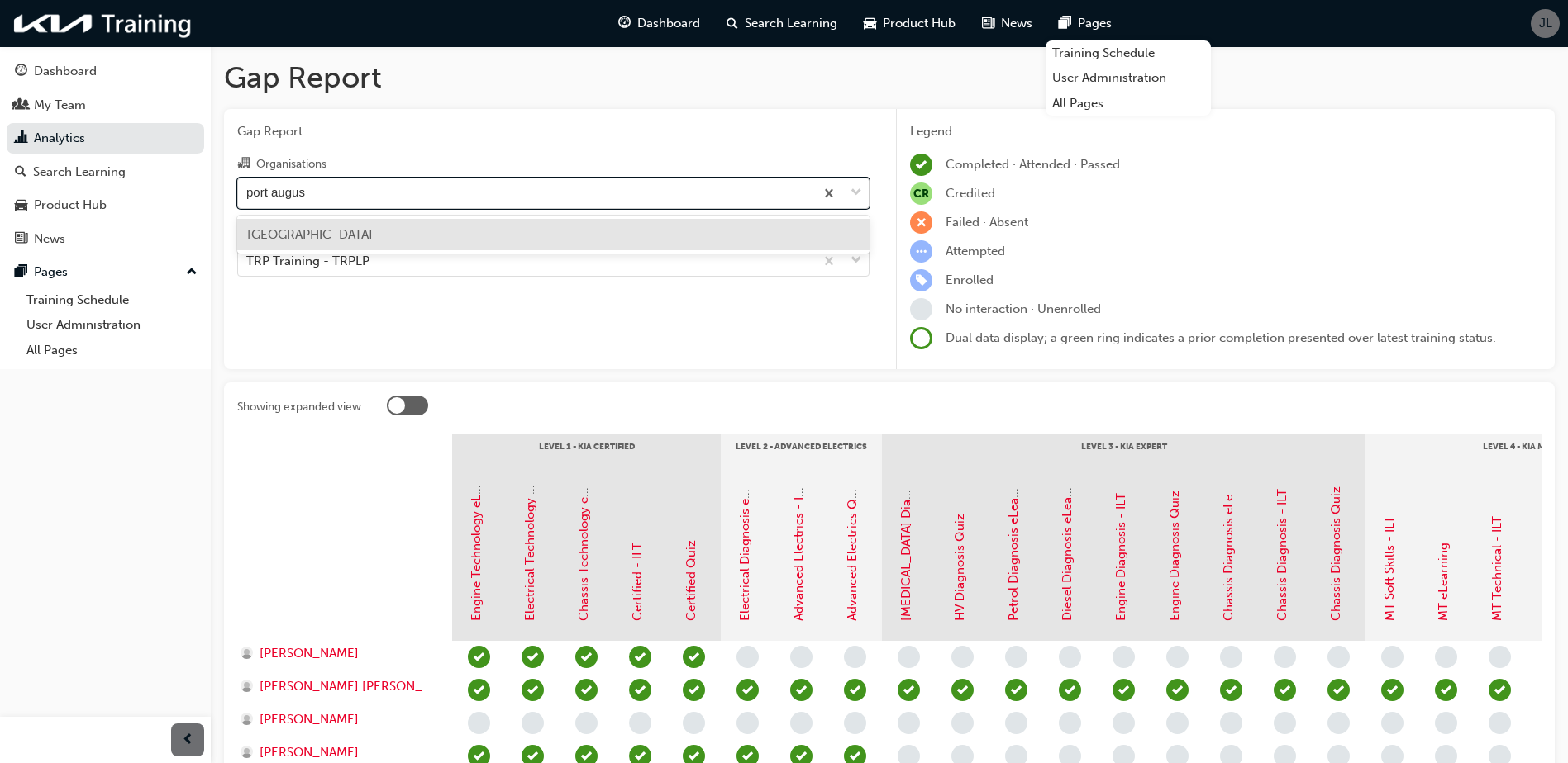
type input "port august"
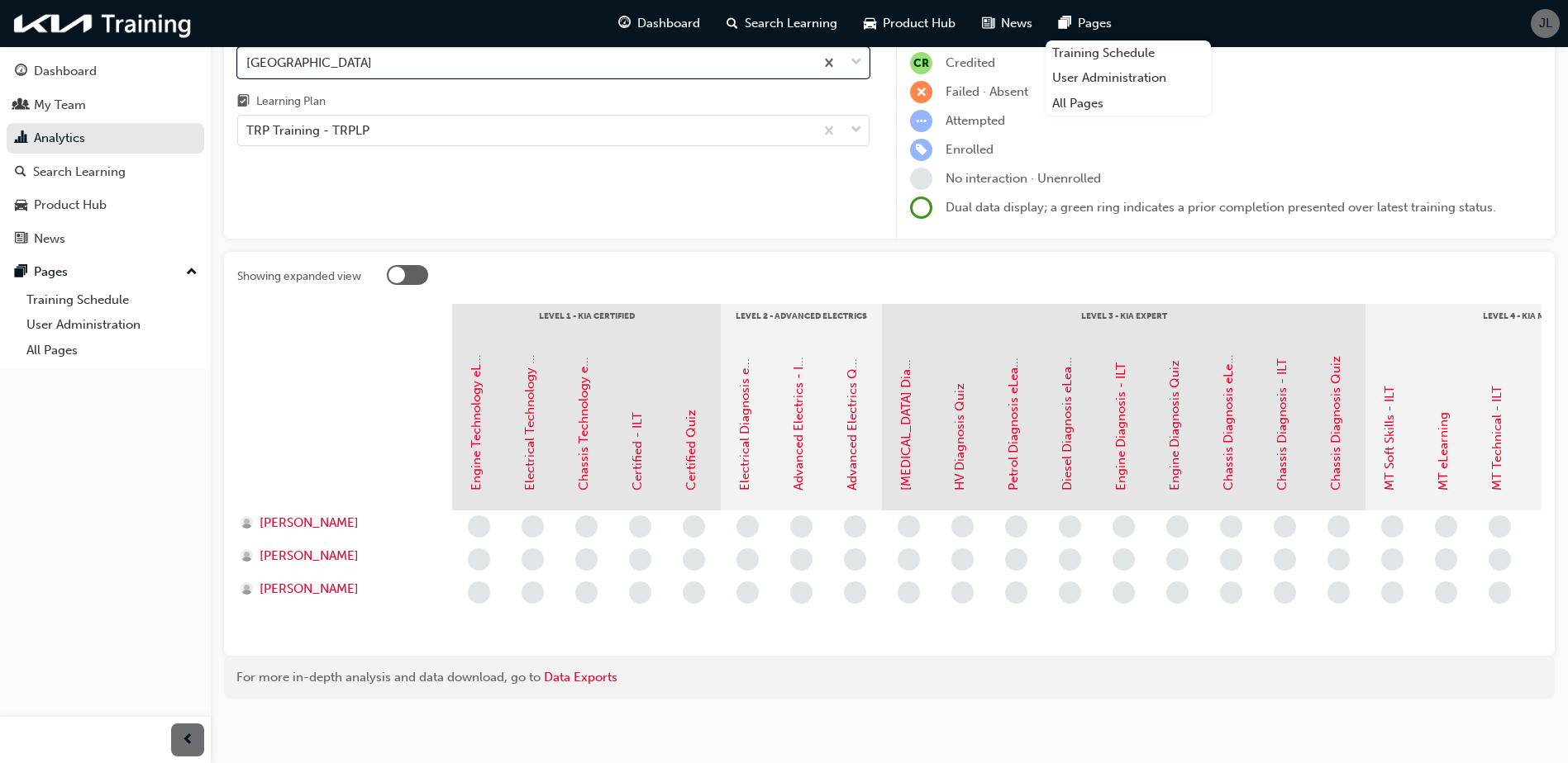
scroll to position [146, 0]
click at [575, 64] on div "Organisations option [GEOGRAPHIC_DATA], selected. 0 results available. Select i…" at bounding box center [553, 81] width 632 height 123
click at [581, 57] on div "[GEOGRAPHIC_DATA]" at bounding box center [526, 59] width 576 height 29
click at [248, 57] on input "Organisations [GEOGRAPHIC_DATA]" at bounding box center [248, 58] width 2 height 14
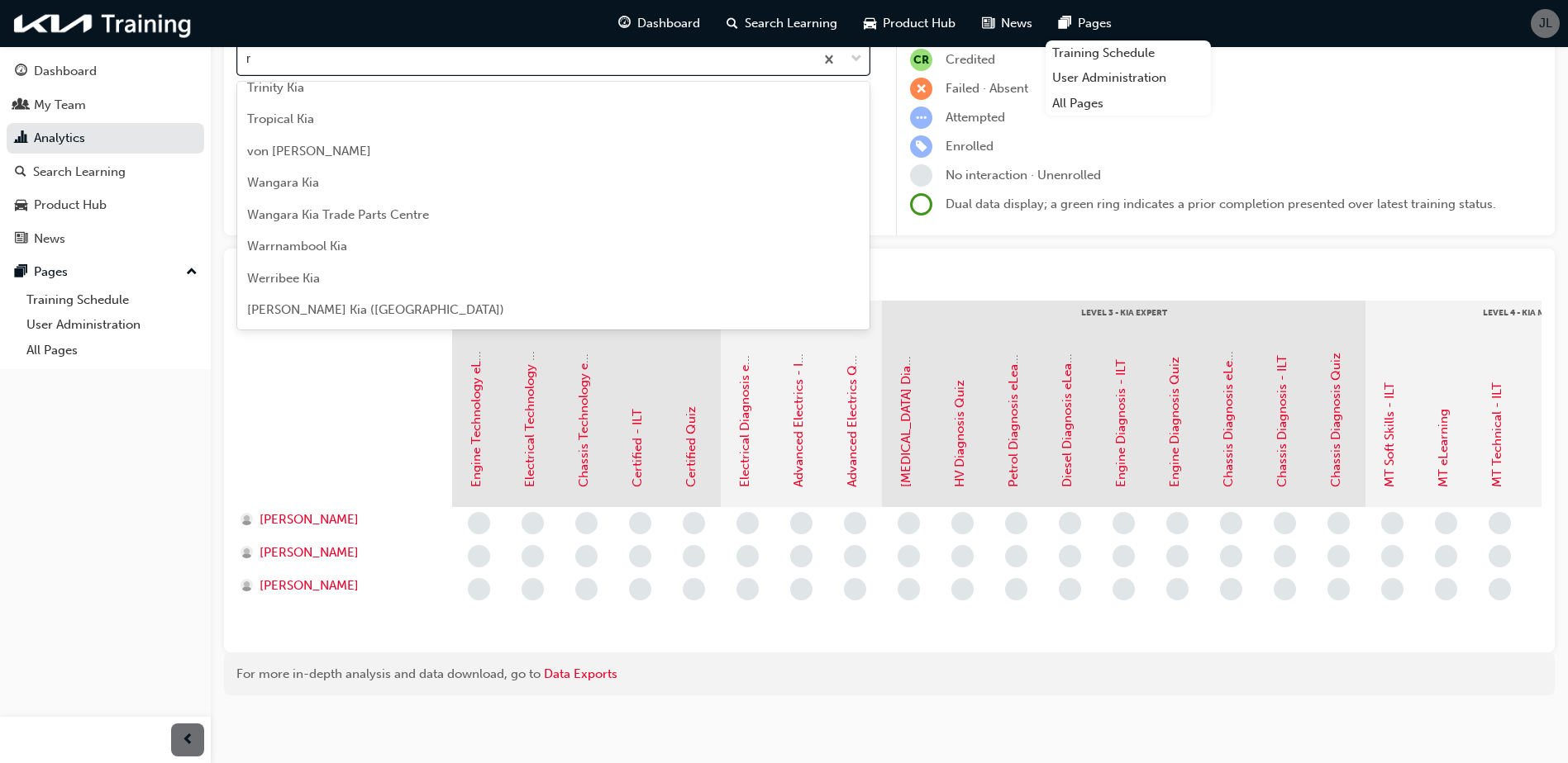
scroll to position [212, 0]
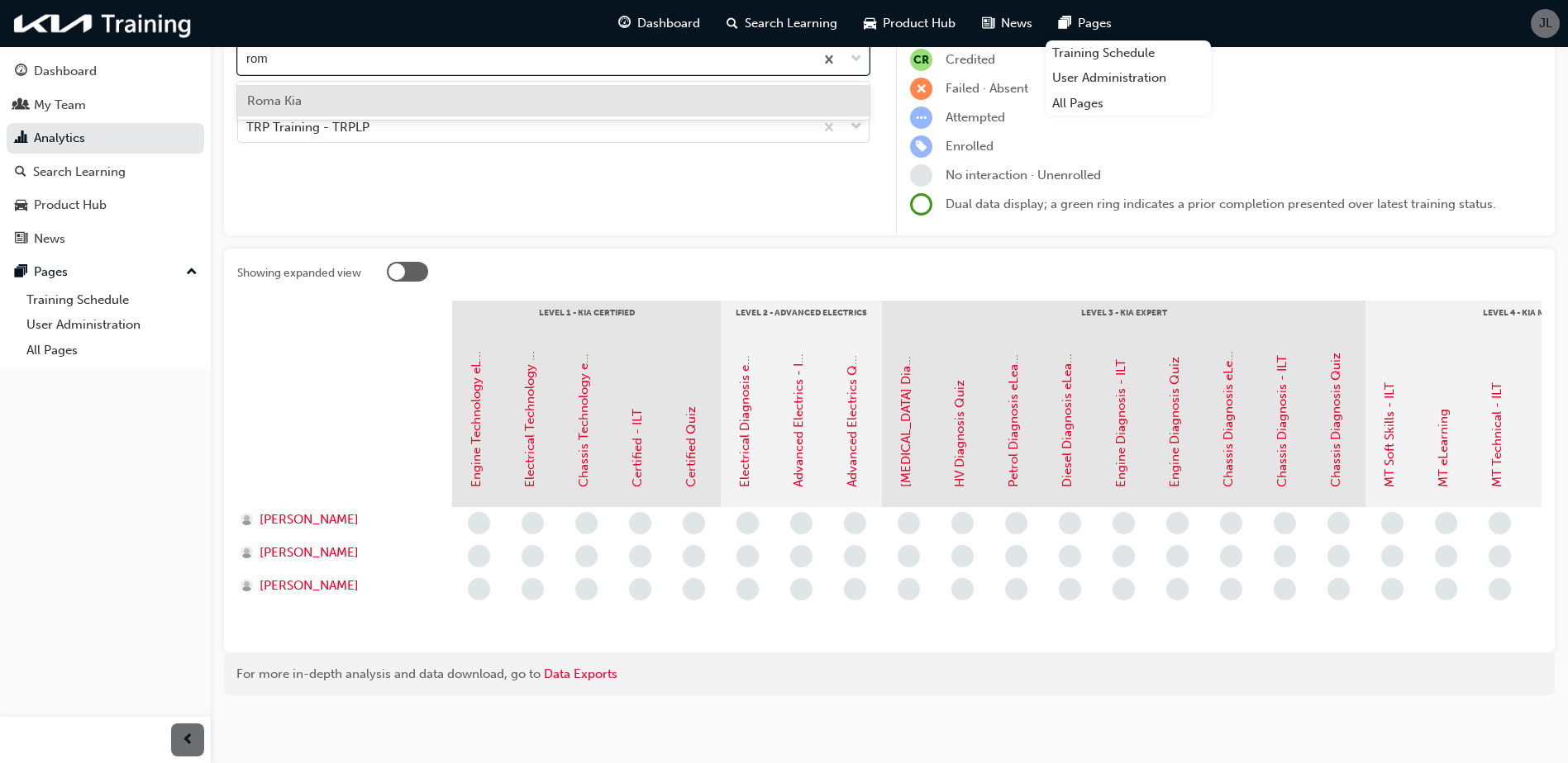
type input "[GEOGRAPHIC_DATA]"
click at [567, 85] on div "Roma Kia" at bounding box center [553, 101] width 632 height 32
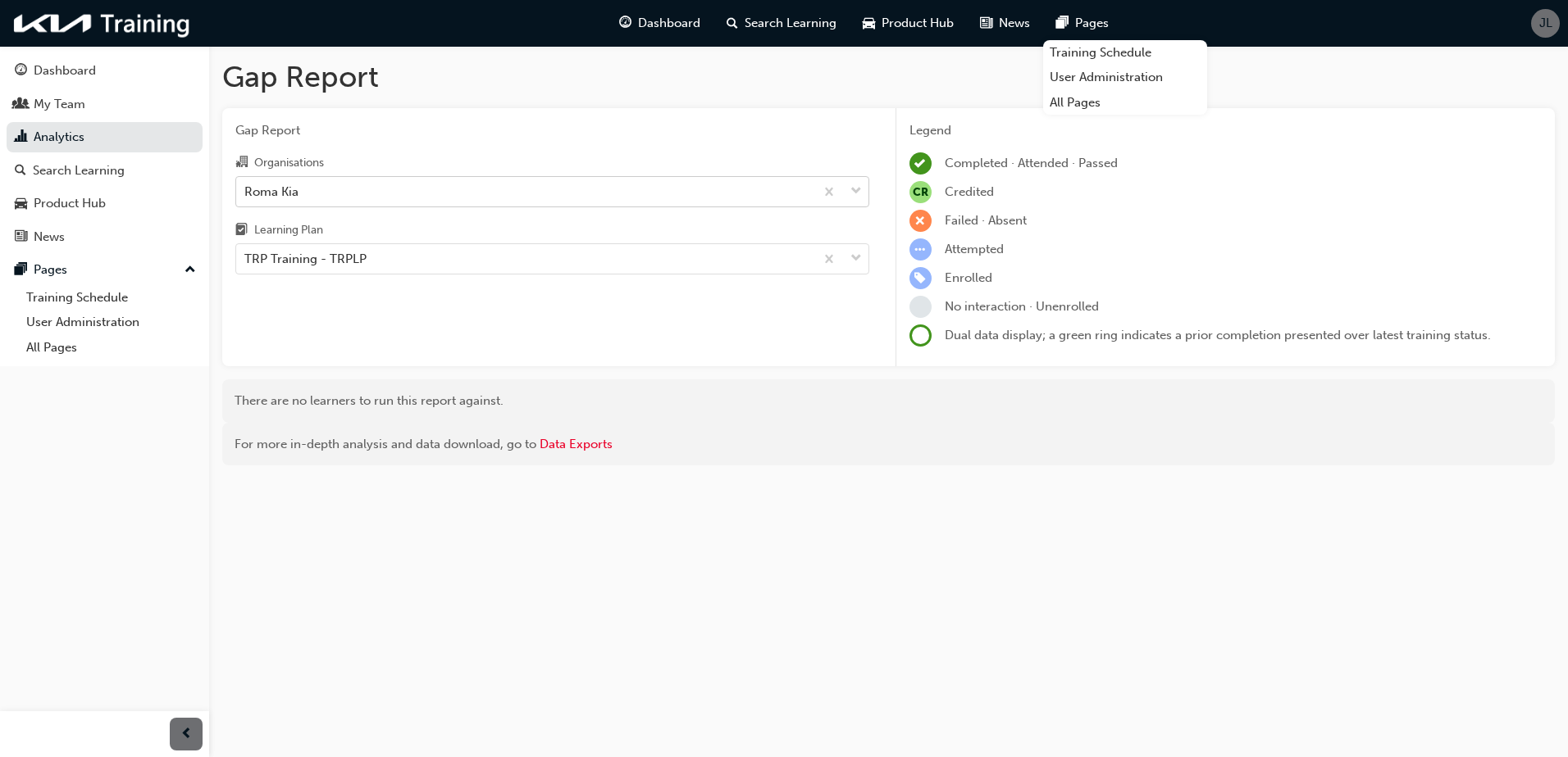
click at [484, 196] on div "Roma Kia" at bounding box center [525, 191] width 578 height 28
click at [246, 196] on input "Organisations Roma Kia" at bounding box center [246, 190] width 2 height 14
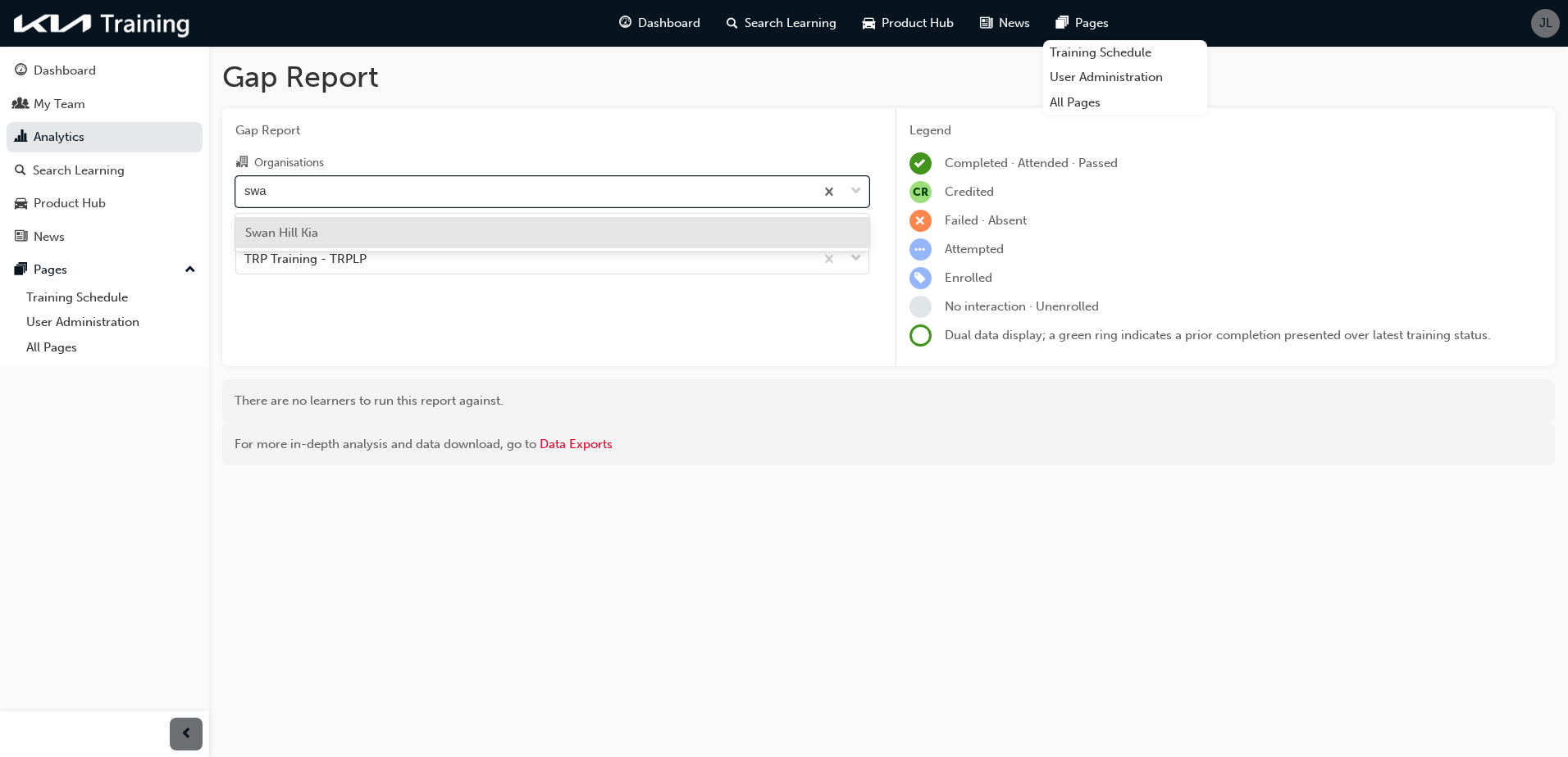
type input "swan"
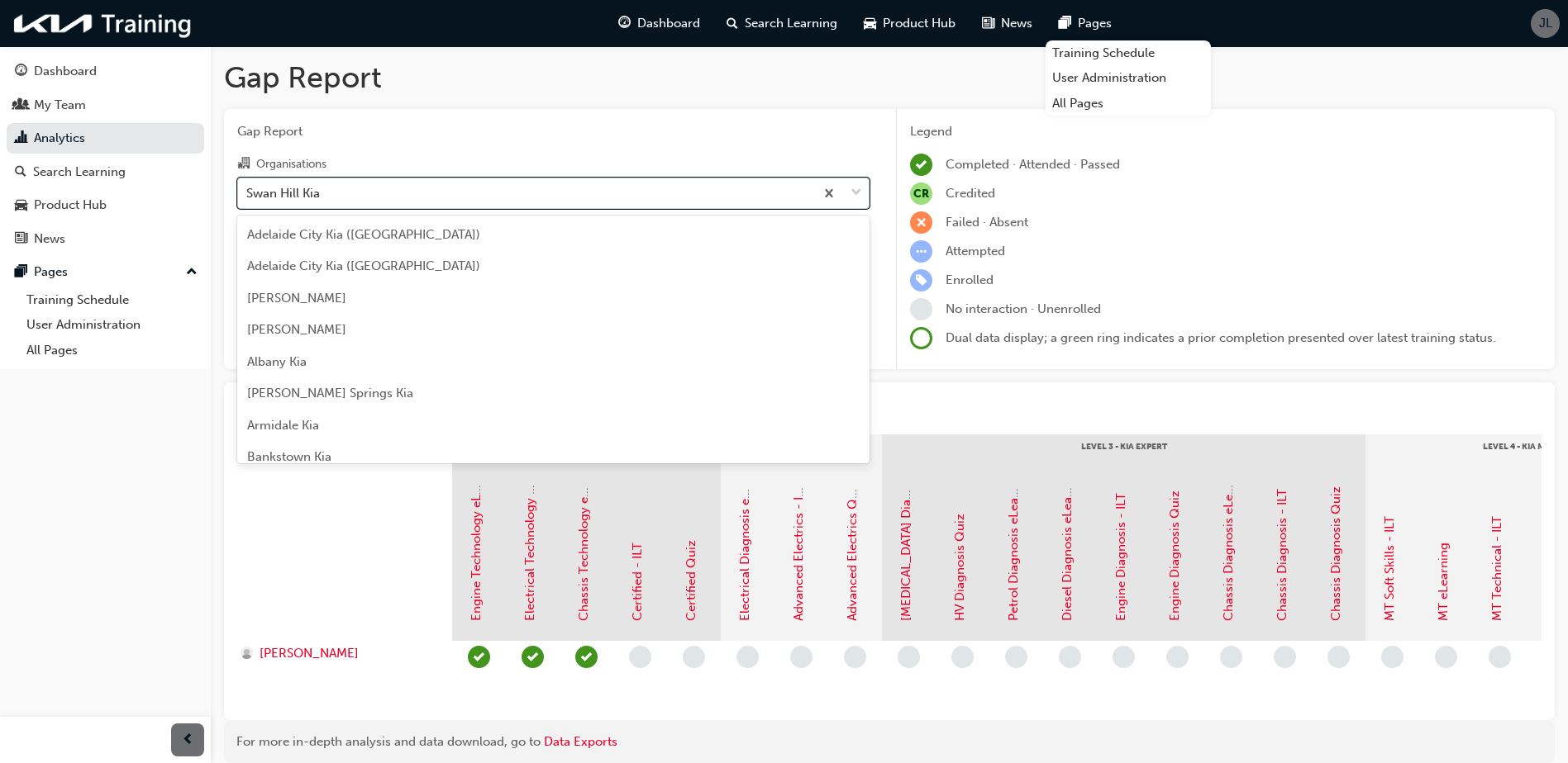
click at [594, 189] on div "Swan Hill Kia" at bounding box center [526, 193] width 576 height 29
click at [248, 189] on input "Organisations option Swan Hill Kia, selected. option Swan Hill Kia focused, 137…" at bounding box center [248, 192] width 2 height 14
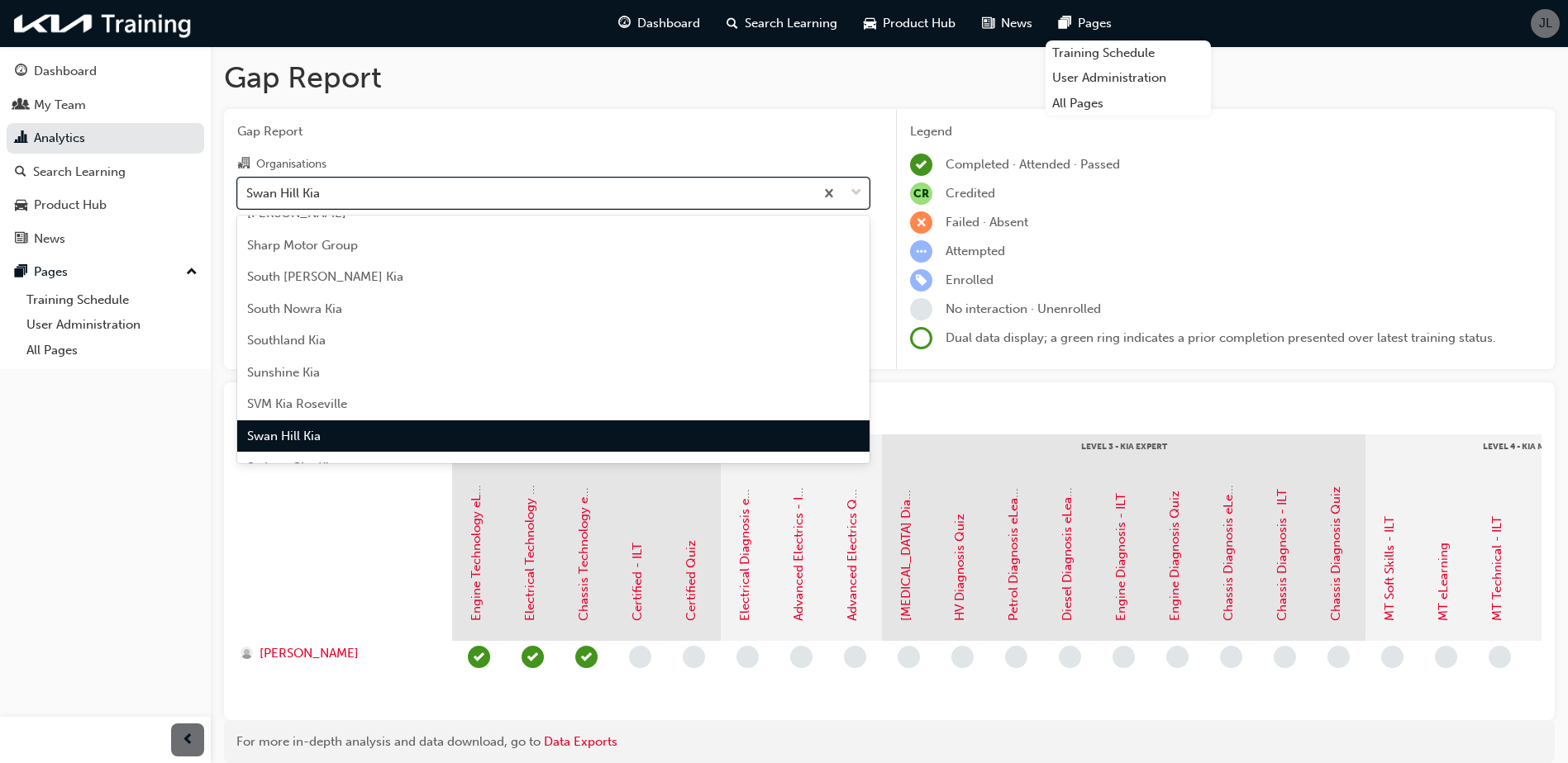
click at [594, 189] on div "Swan Hill Kia" at bounding box center [526, 193] width 576 height 29
click at [248, 189] on input "Organisations option Swan Hill Kia, selected. option Swan Hill Kia focused, 137…" at bounding box center [248, 192] width 2 height 14
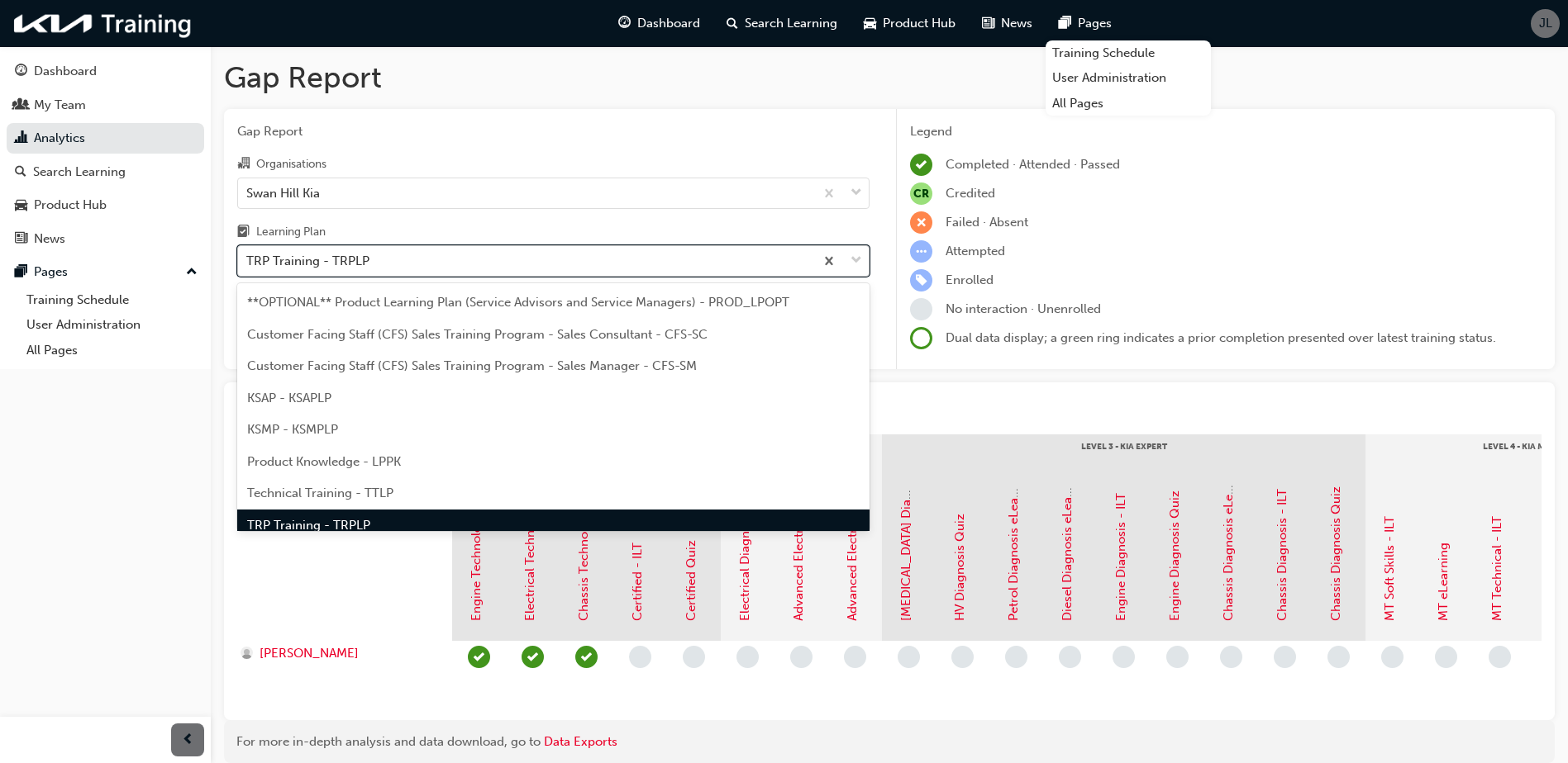
scroll to position [22, 0]
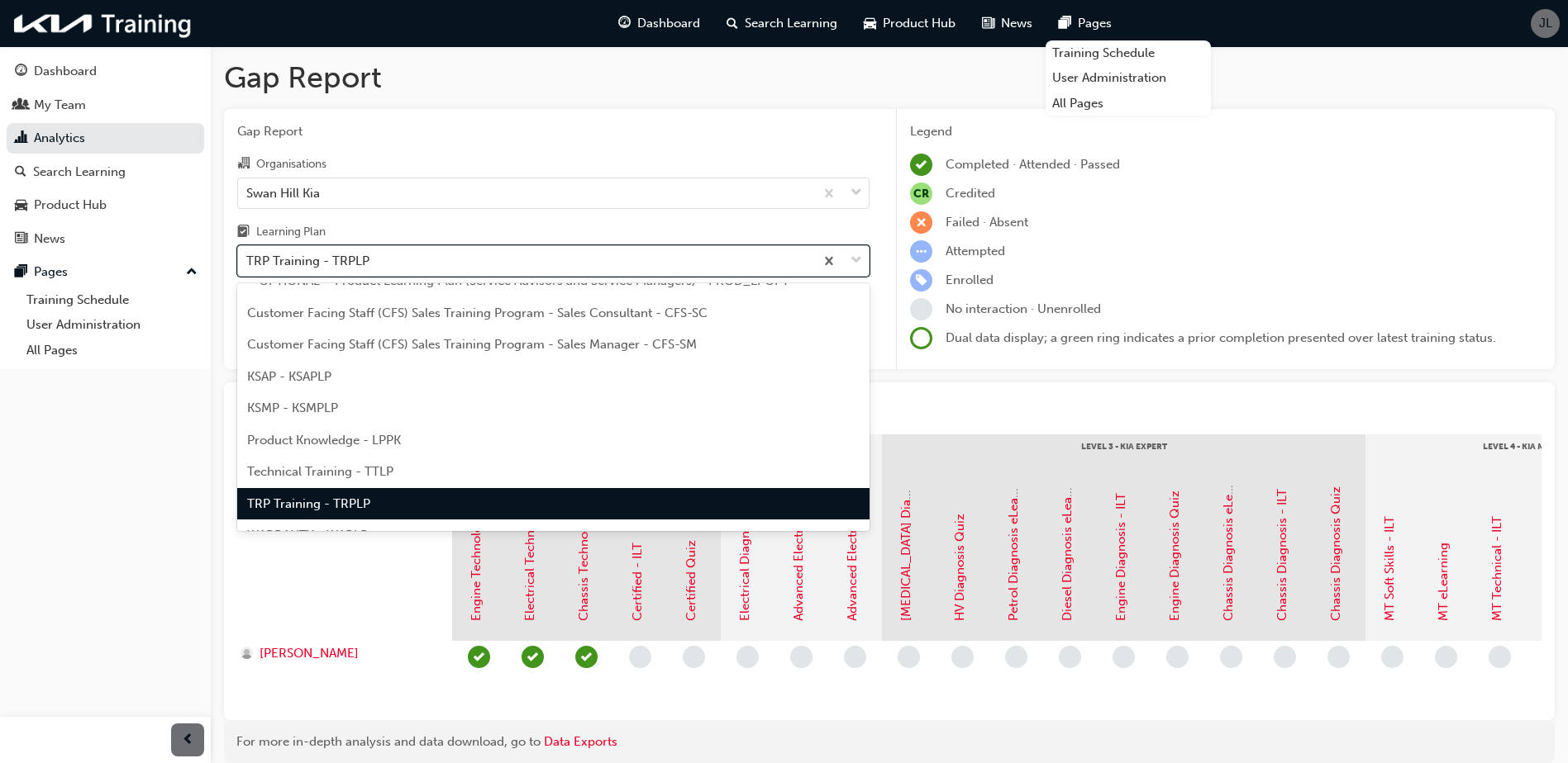
click at [532, 268] on div "TRP Training - TRPLP" at bounding box center [526, 261] width 576 height 29
click at [248, 268] on input "Learning Plan option TRP Training - TRPLP, selected. option TRP Training - TRPL…" at bounding box center [248, 261] width 2 height 14
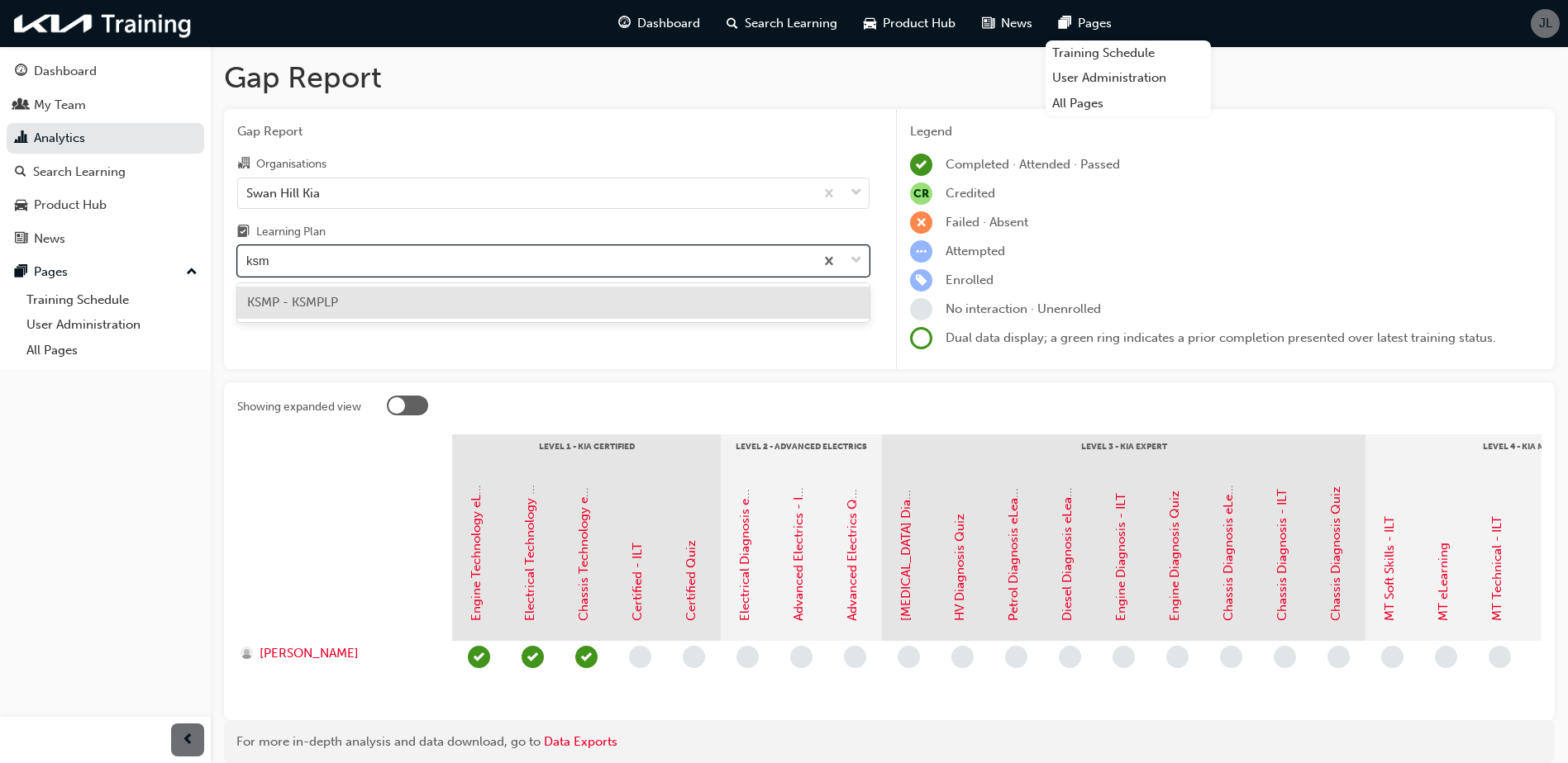
type input "ksmp"
